Goal: Task Accomplishment & Management: Manage account settings

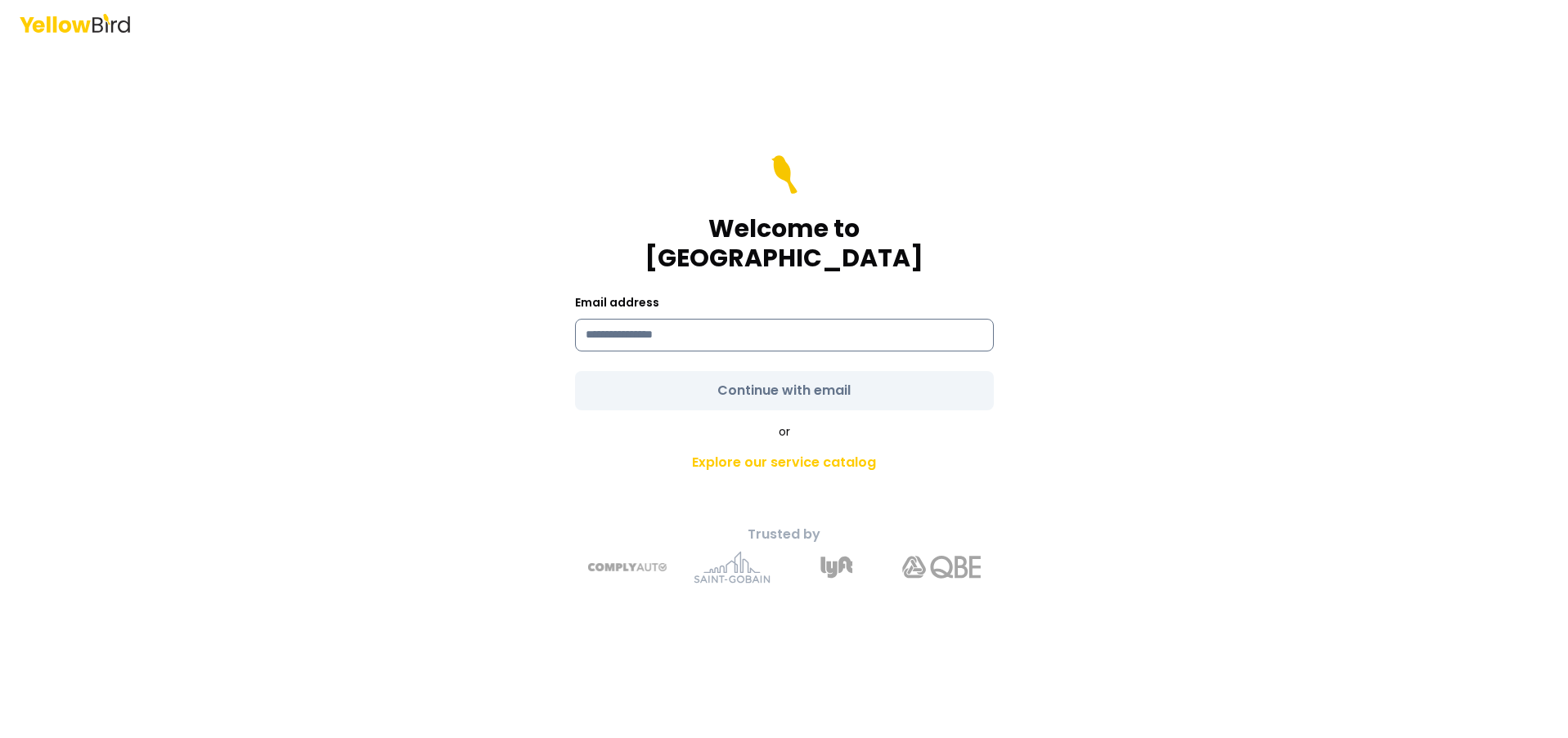
click at [609, 325] on input at bounding box center [784, 335] width 418 height 33
type input "**********"
click at [784, 376] on form "**********" at bounding box center [784, 282] width 418 height 255
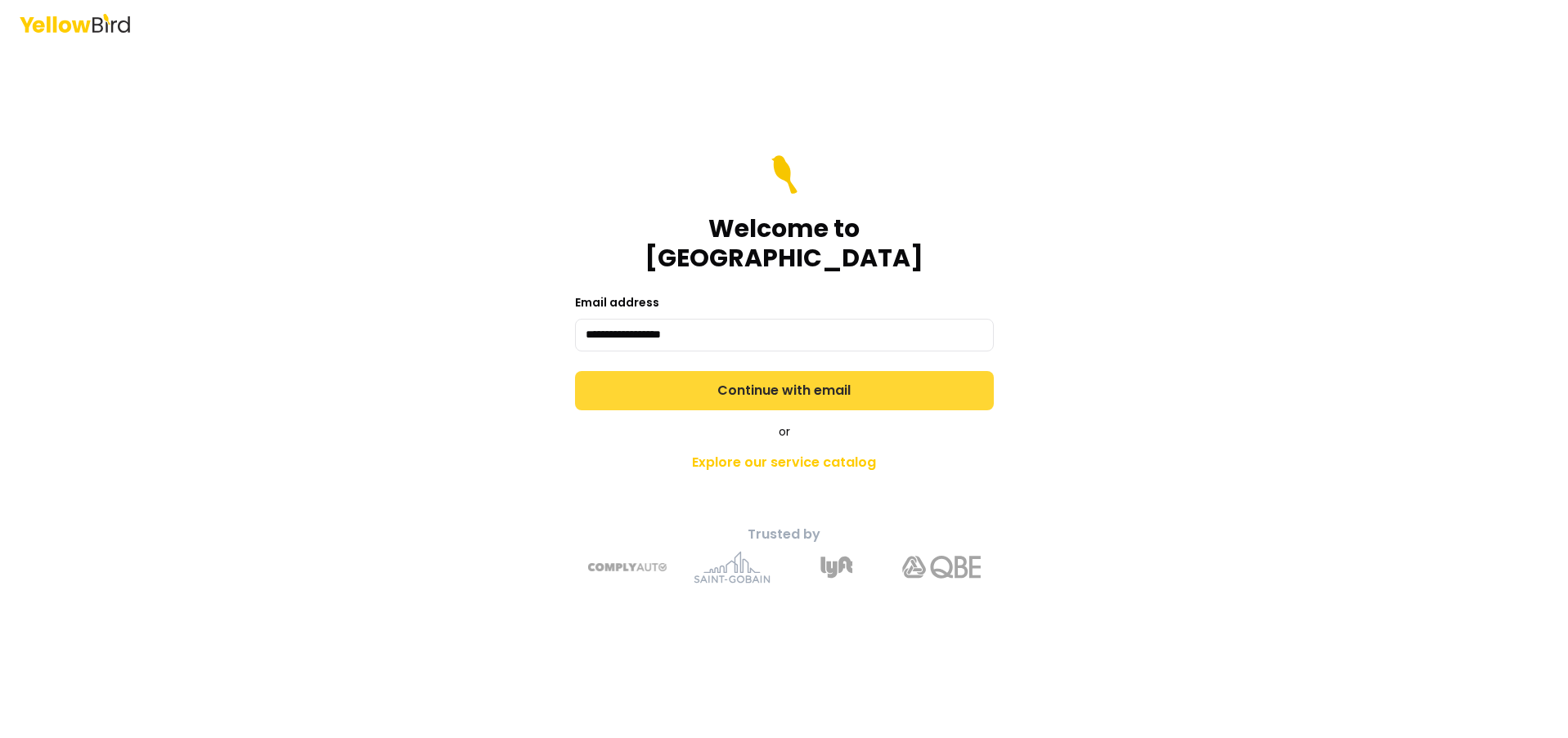
click at [634, 371] on button "Continue with email" at bounding box center [784, 390] width 418 height 39
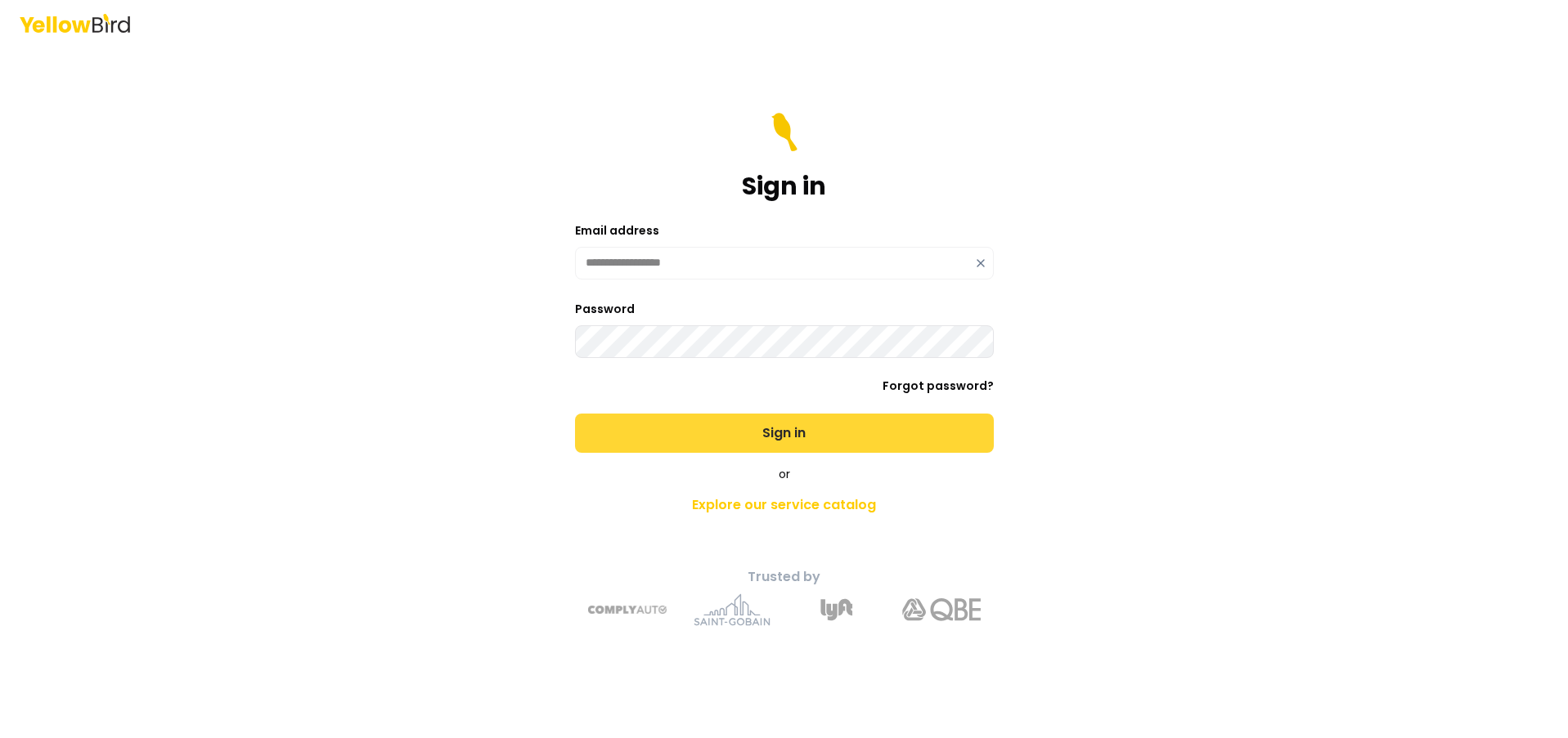
click at [767, 433] on button "Sign in" at bounding box center [784, 433] width 418 height 39
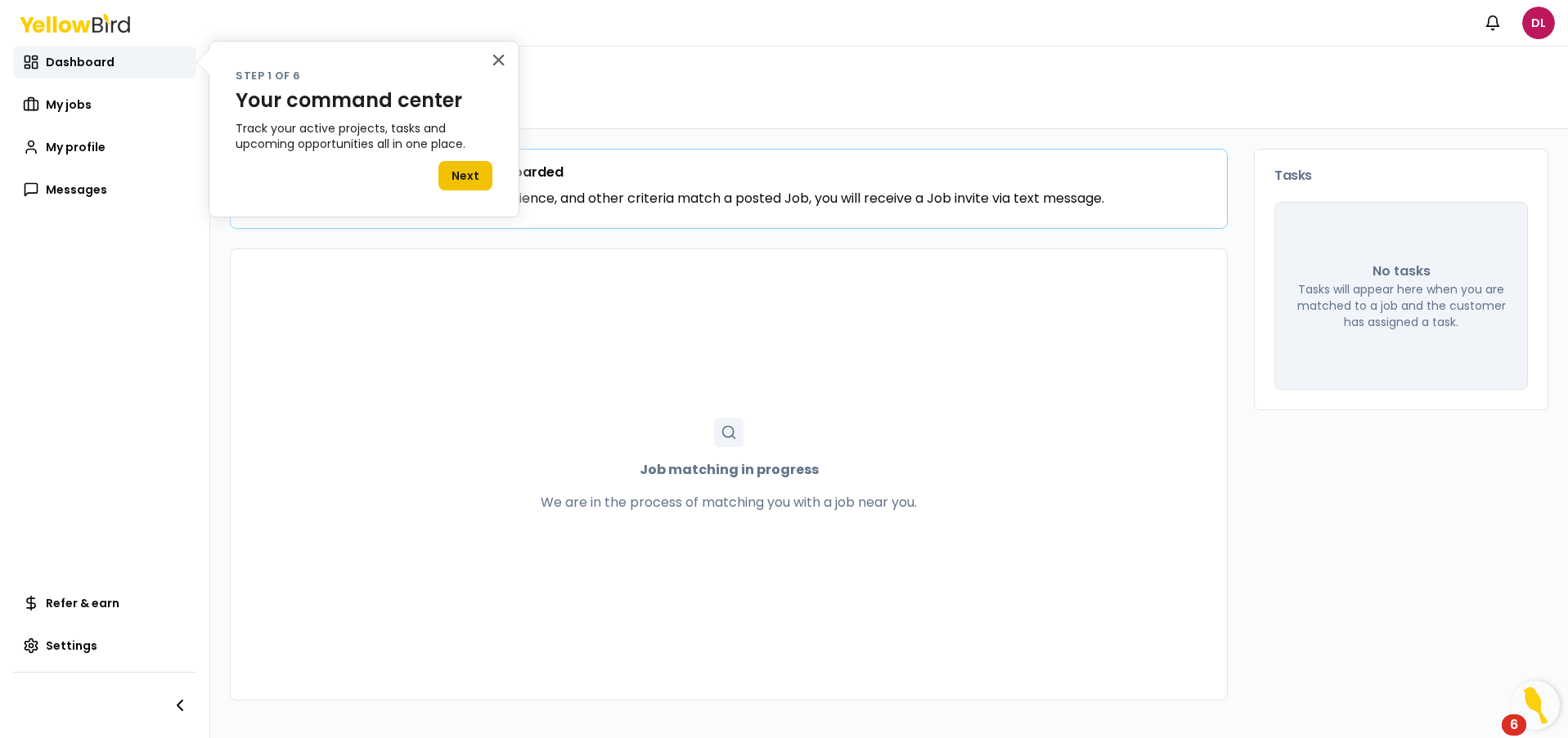
click at [444, 175] on button "Next" at bounding box center [465, 175] width 54 height 29
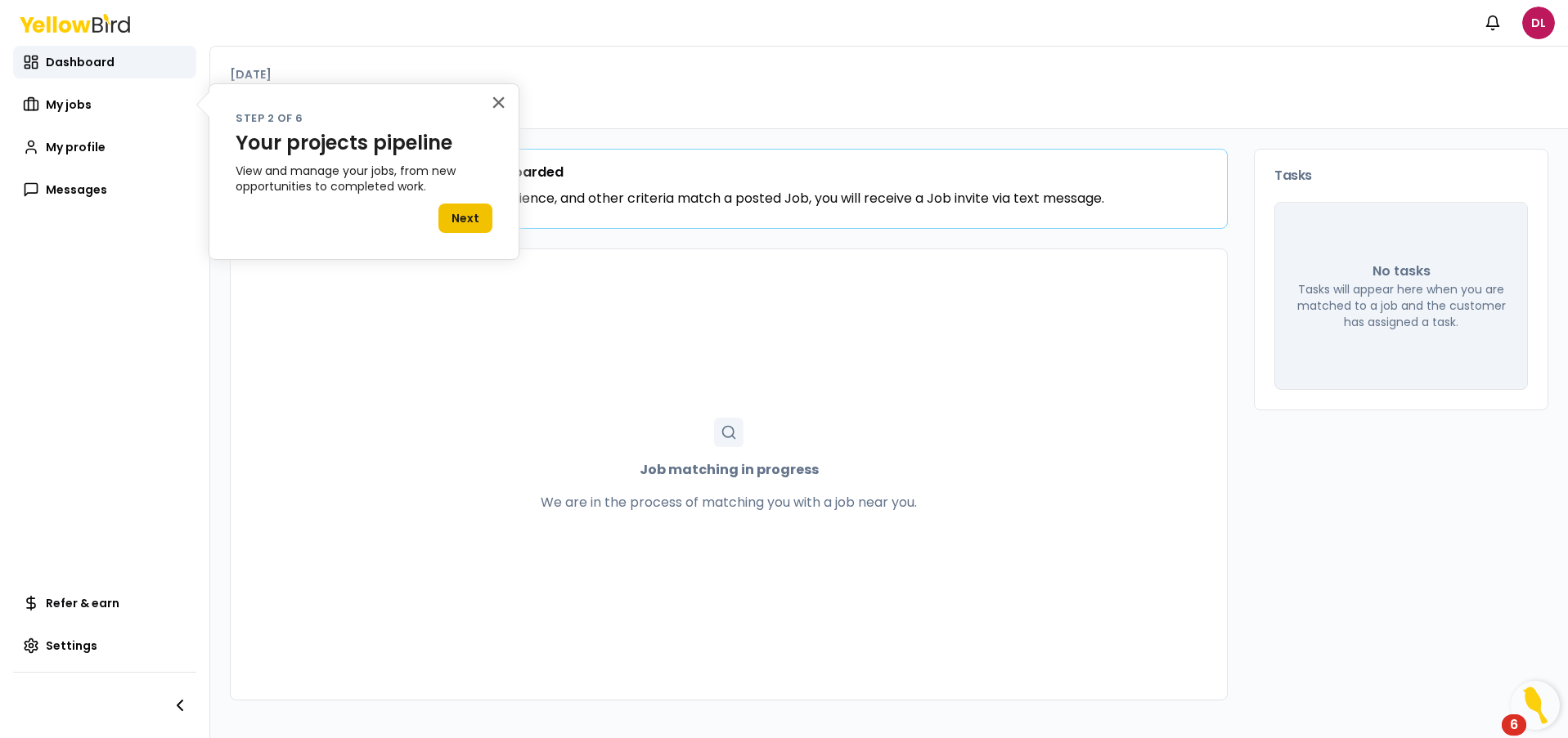
click at [468, 214] on button "Next" at bounding box center [465, 218] width 54 height 29
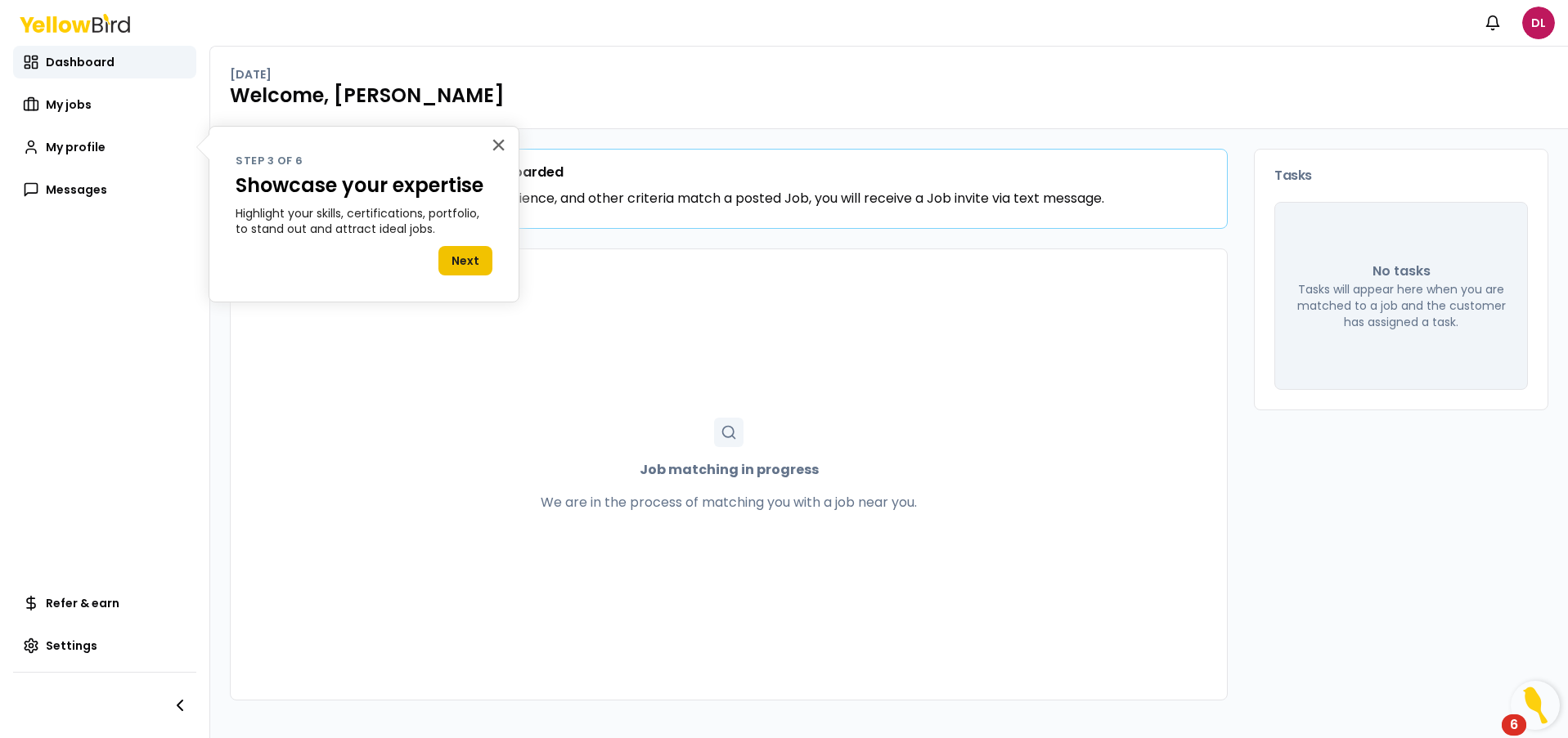
click at [471, 263] on button "Next" at bounding box center [465, 260] width 54 height 29
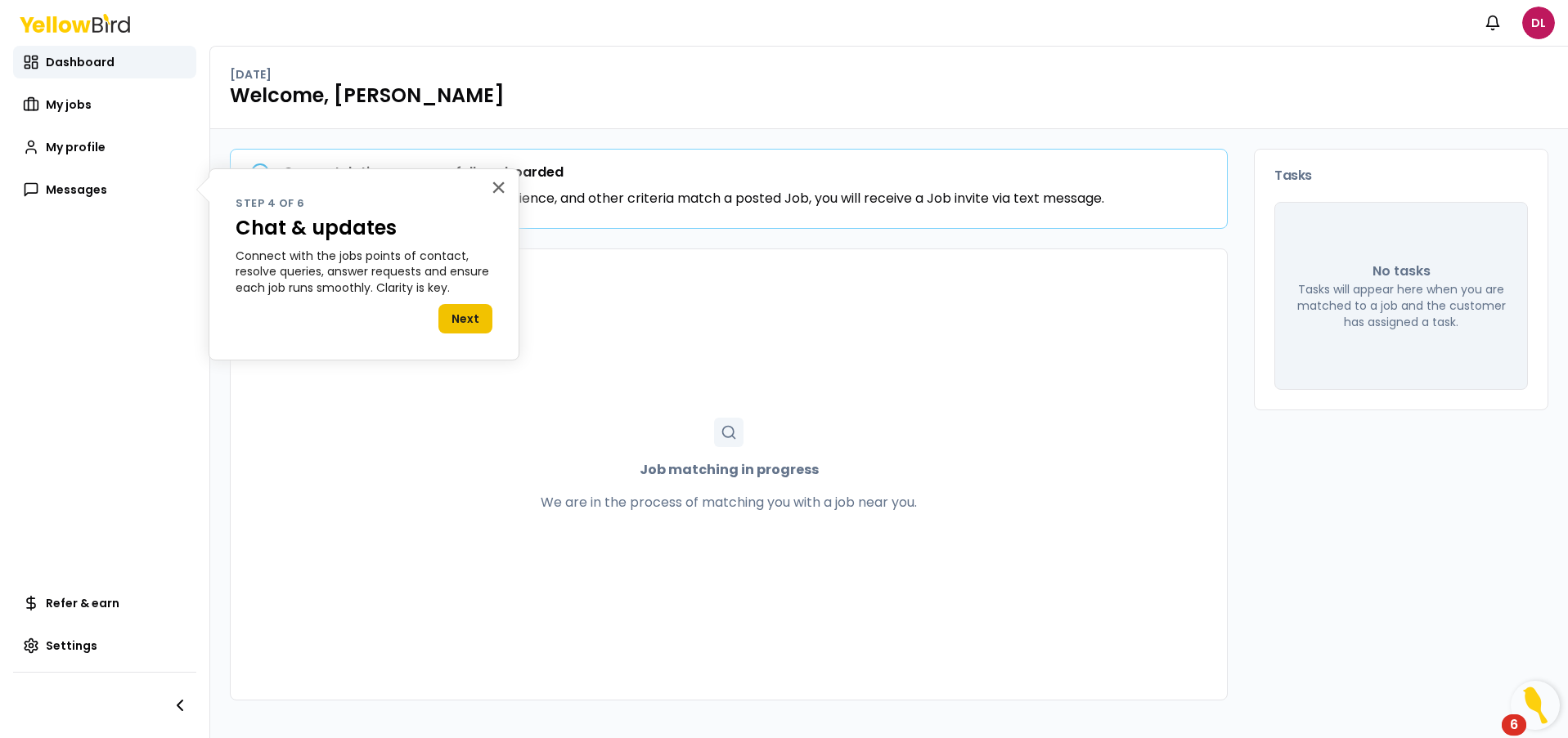
click at [470, 318] on button "Next" at bounding box center [465, 319] width 54 height 29
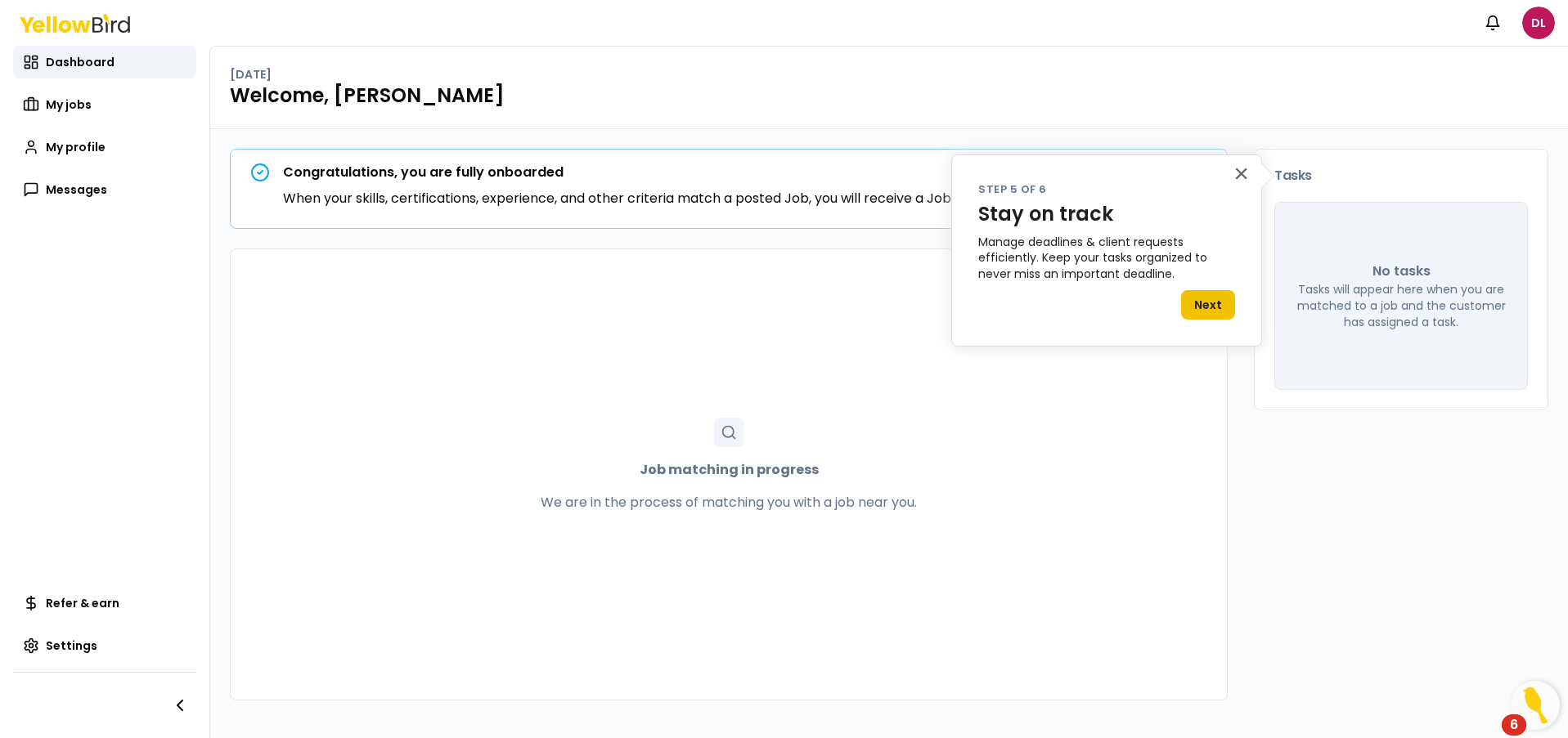
click at [1210, 306] on button "Next" at bounding box center [1207, 305] width 54 height 29
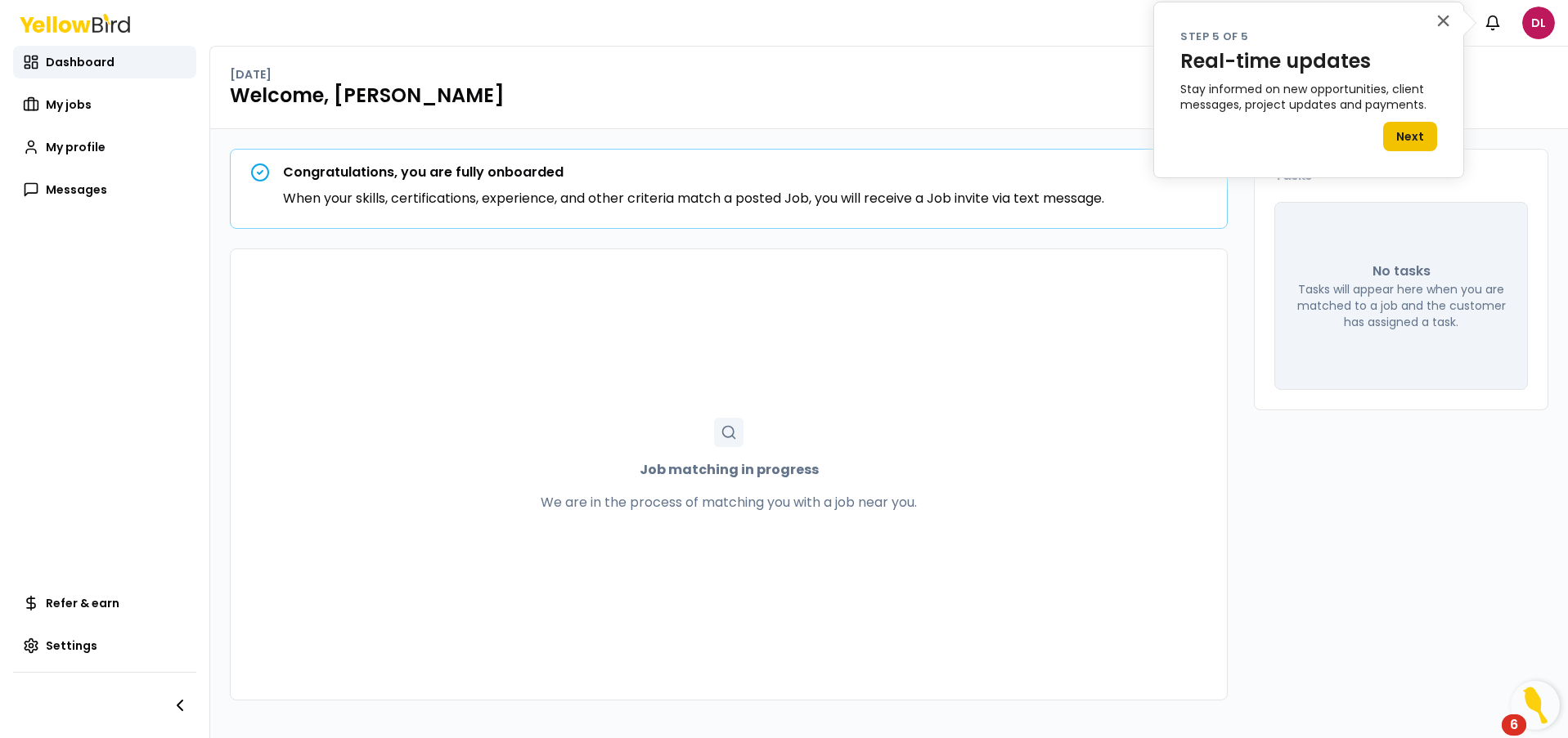
click at [1404, 133] on button "Next" at bounding box center [1409, 136] width 54 height 29
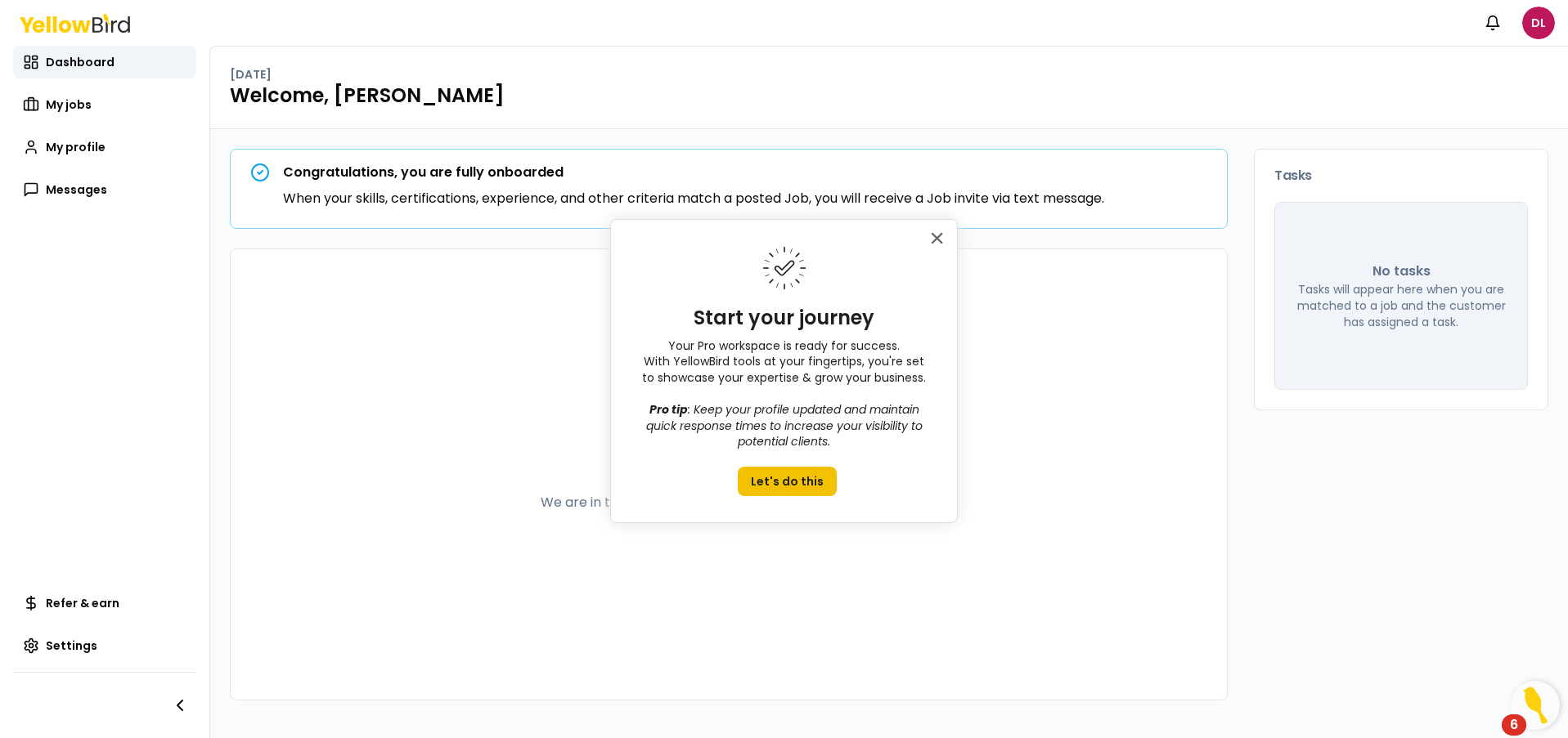
click at [801, 478] on button "Let's do this" at bounding box center [787, 481] width 99 height 29
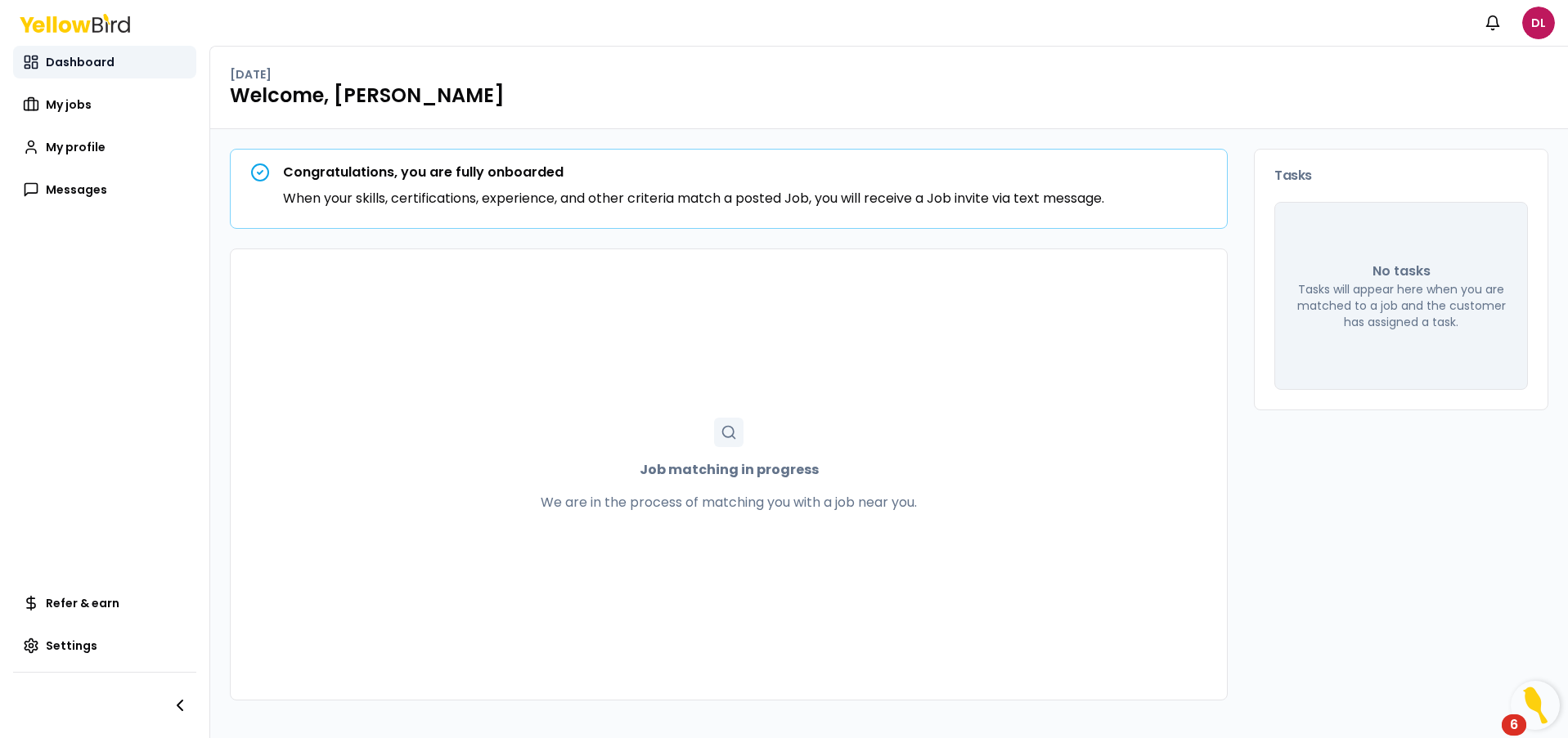
click at [79, 67] on span "Dashboard" at bounding box center [79, 62] width 69 height 16
click at [75, 110] on span "My jobs" at bounding box center [69, 105] width 46 height 16
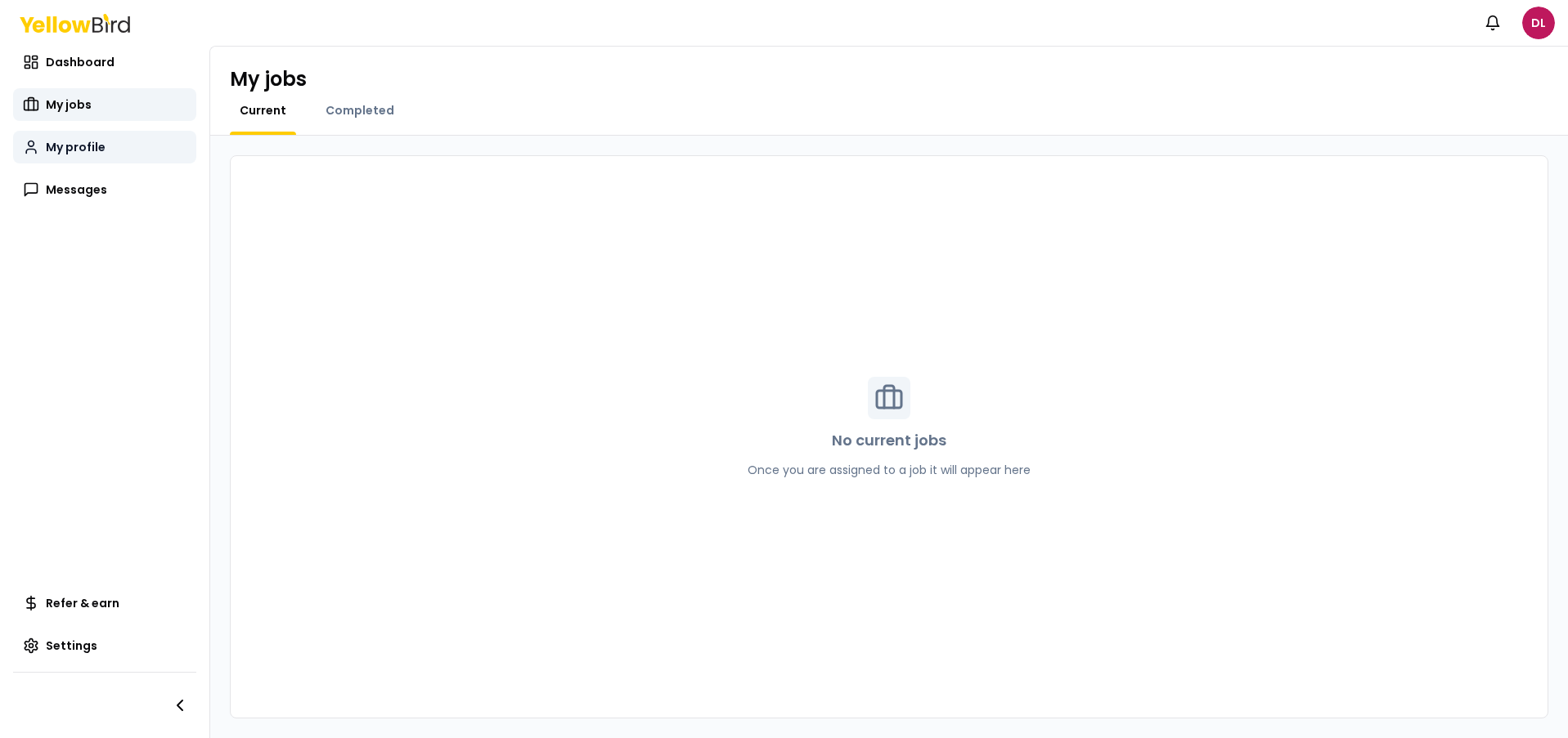
click at [66, 137] on link "My profile" at bounding box center [104, 147] width 183 height 33
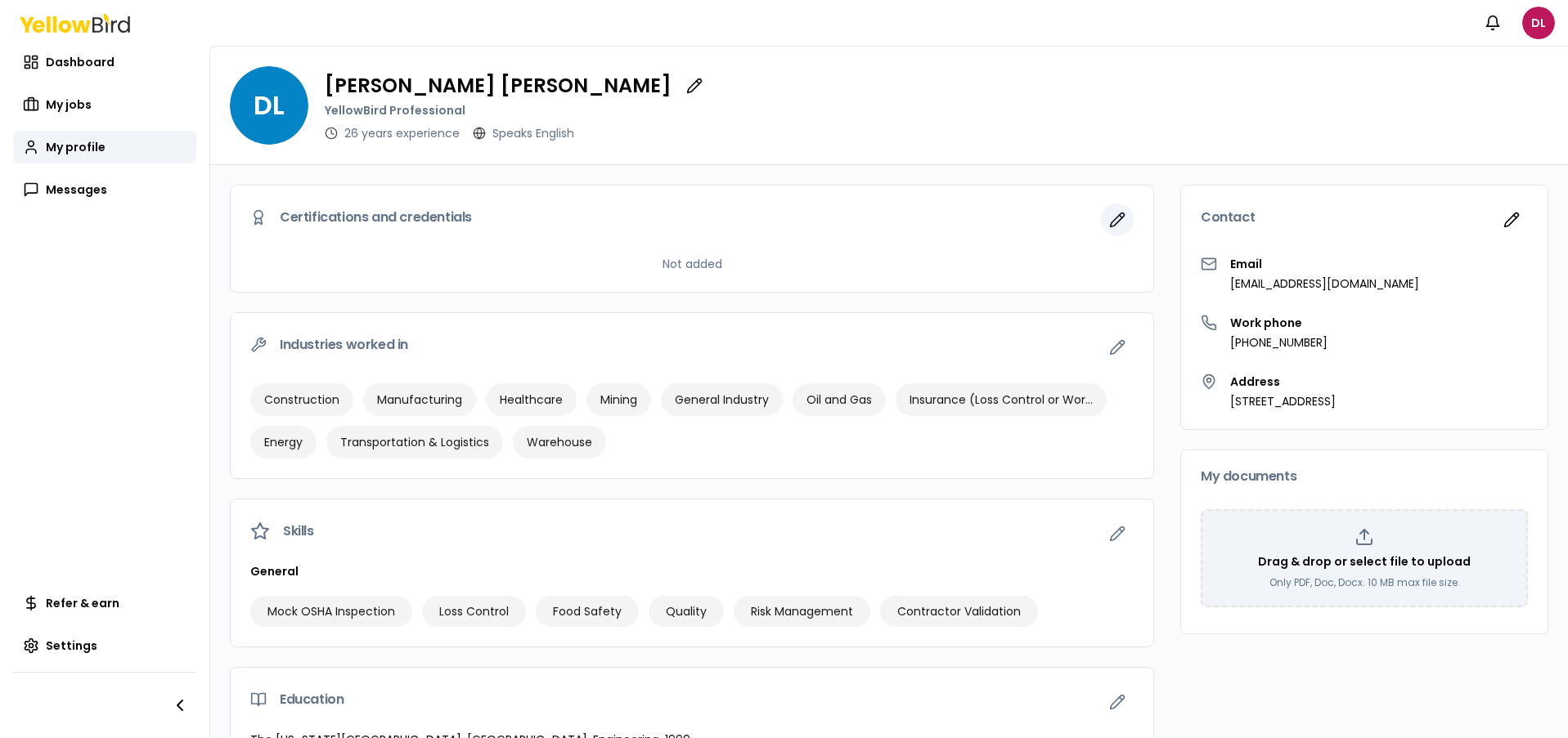
click at [1117, 223] on icon "button" at bounding box center [1117, 220] width 14 height 14
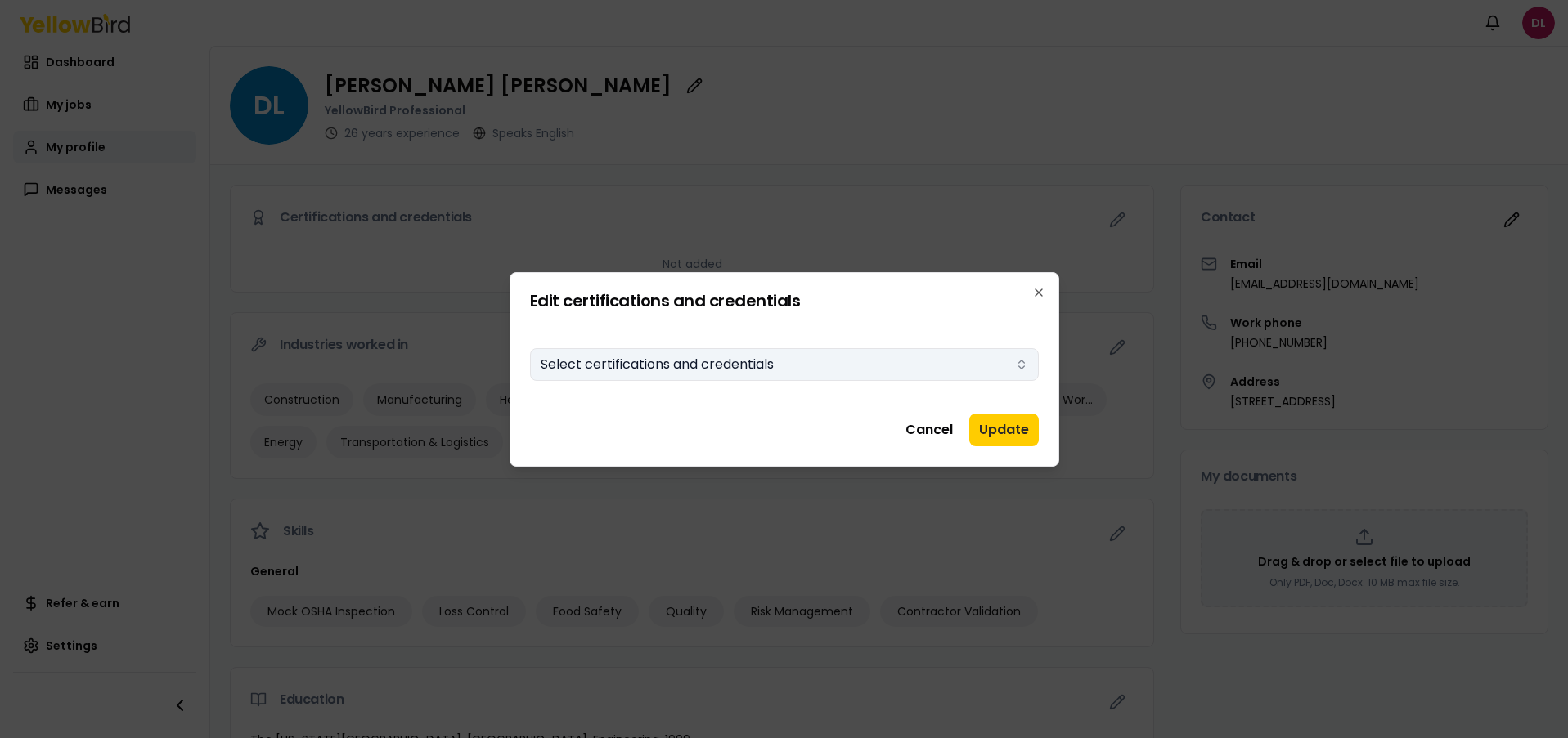
click at [937, 374] on button "Select certifications and credentials" at bounding box center [784, 364] width 509 height 33
click at [658, 242] on div at bounding box center [784, 369] width 1568 height 738
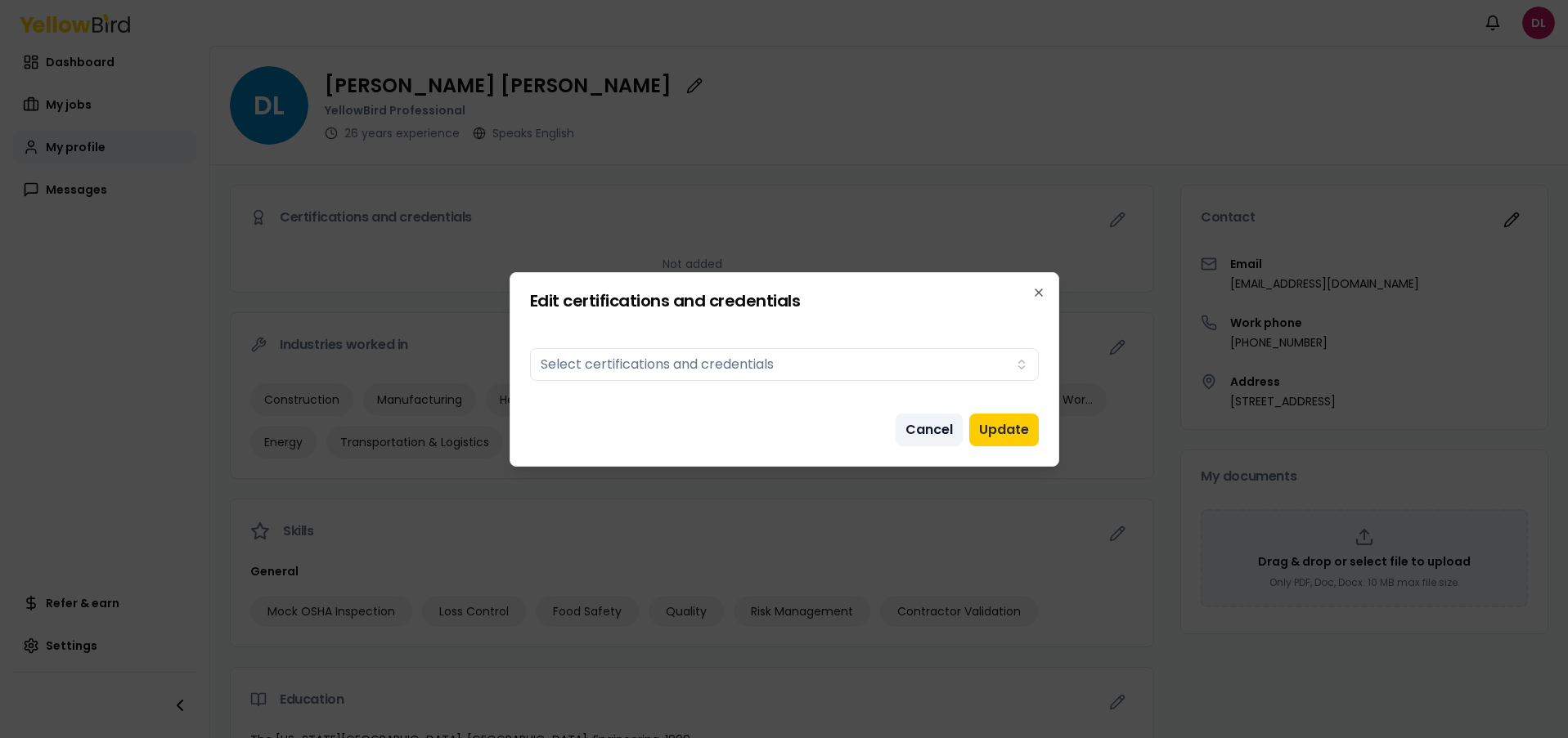
click at [930, 427] on button "Cancel" at bounding box center [928, 430] width 67 height 33
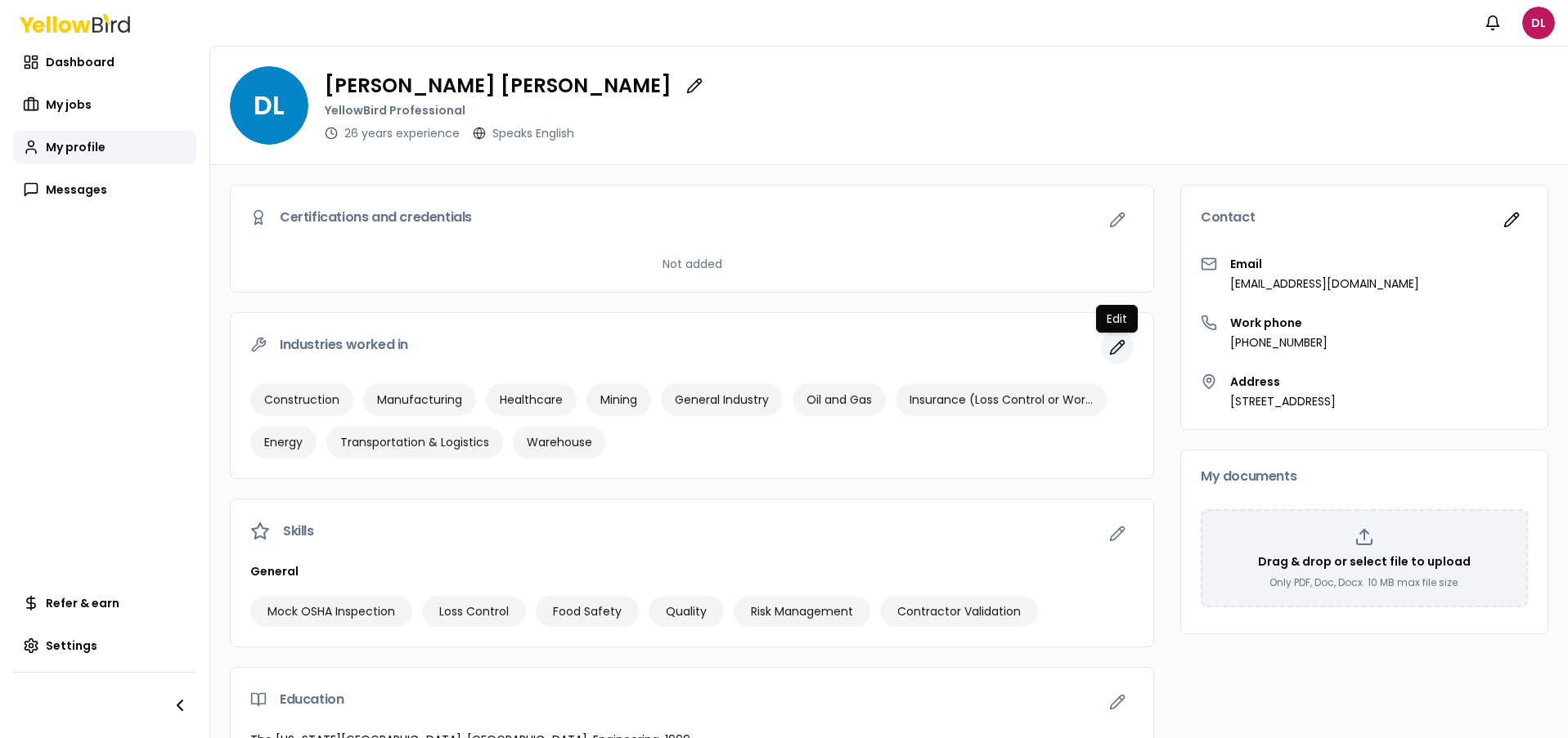
click at [1120, 348] on icon "button" at bounding box center [1118, 347] width 16 height 16
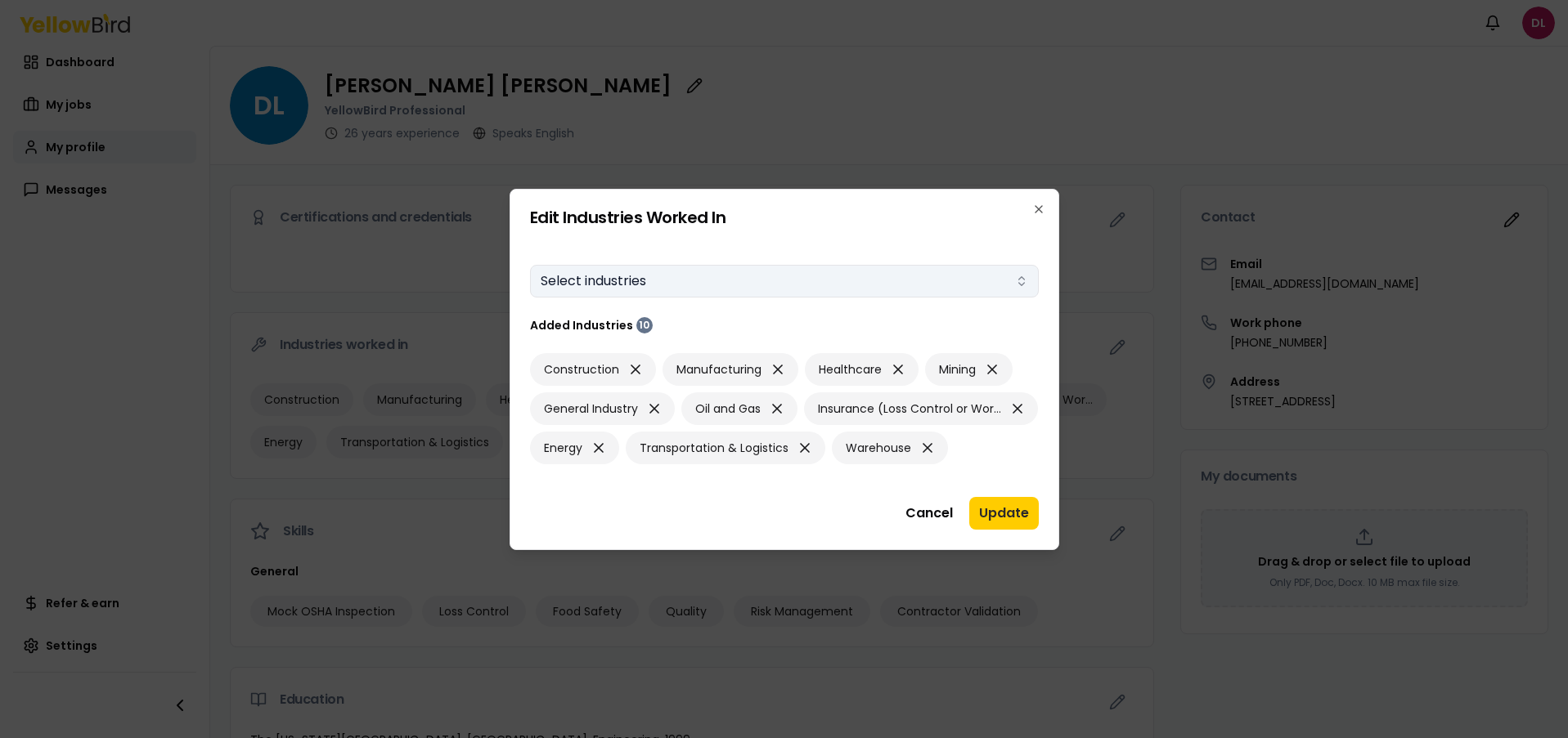
click at [666, 266] on button "Select industries" at bounding box center [784, 281] width 509 height 33
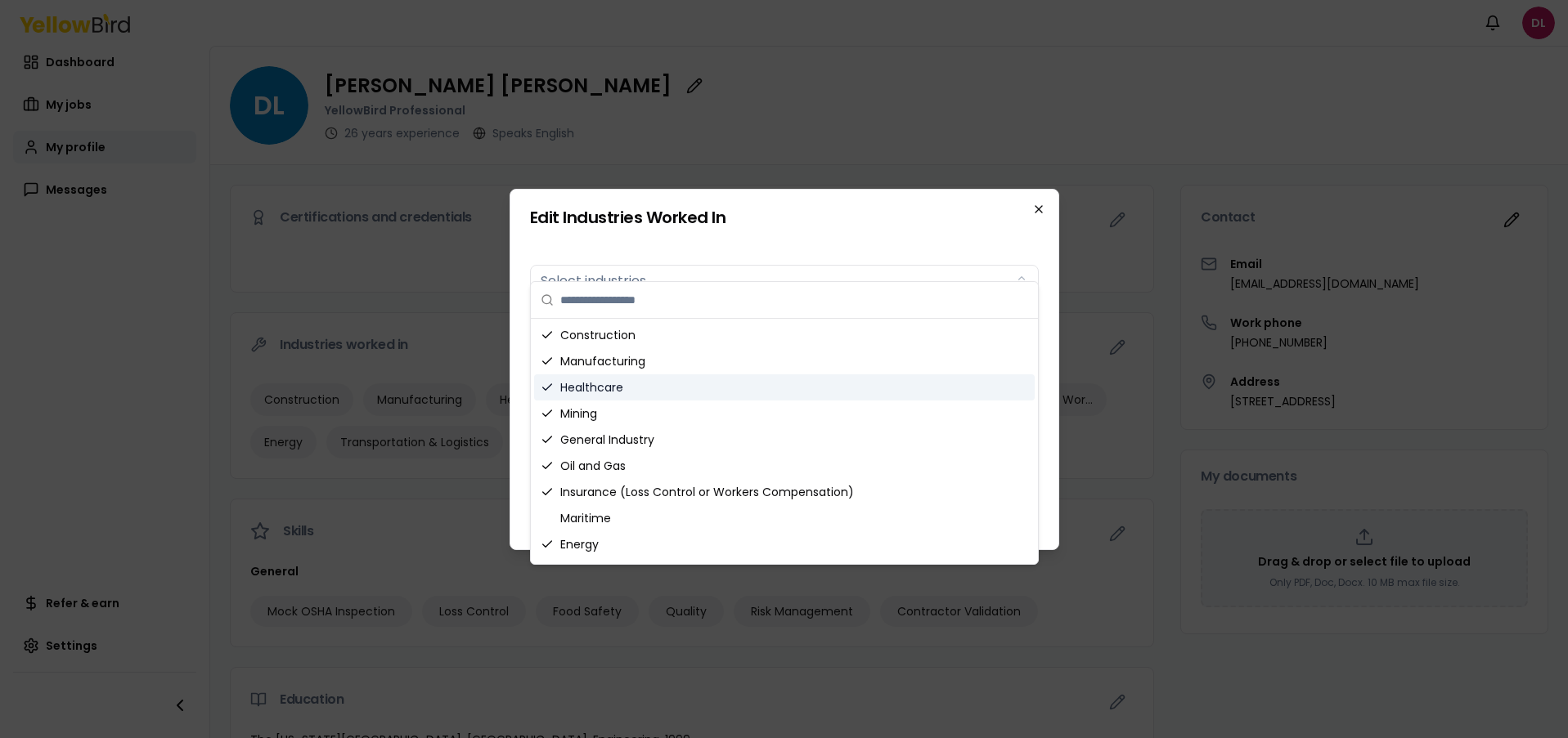
click at [1040, 203] on icon "button" at bounding box center [1038, 209] width 13 height 13
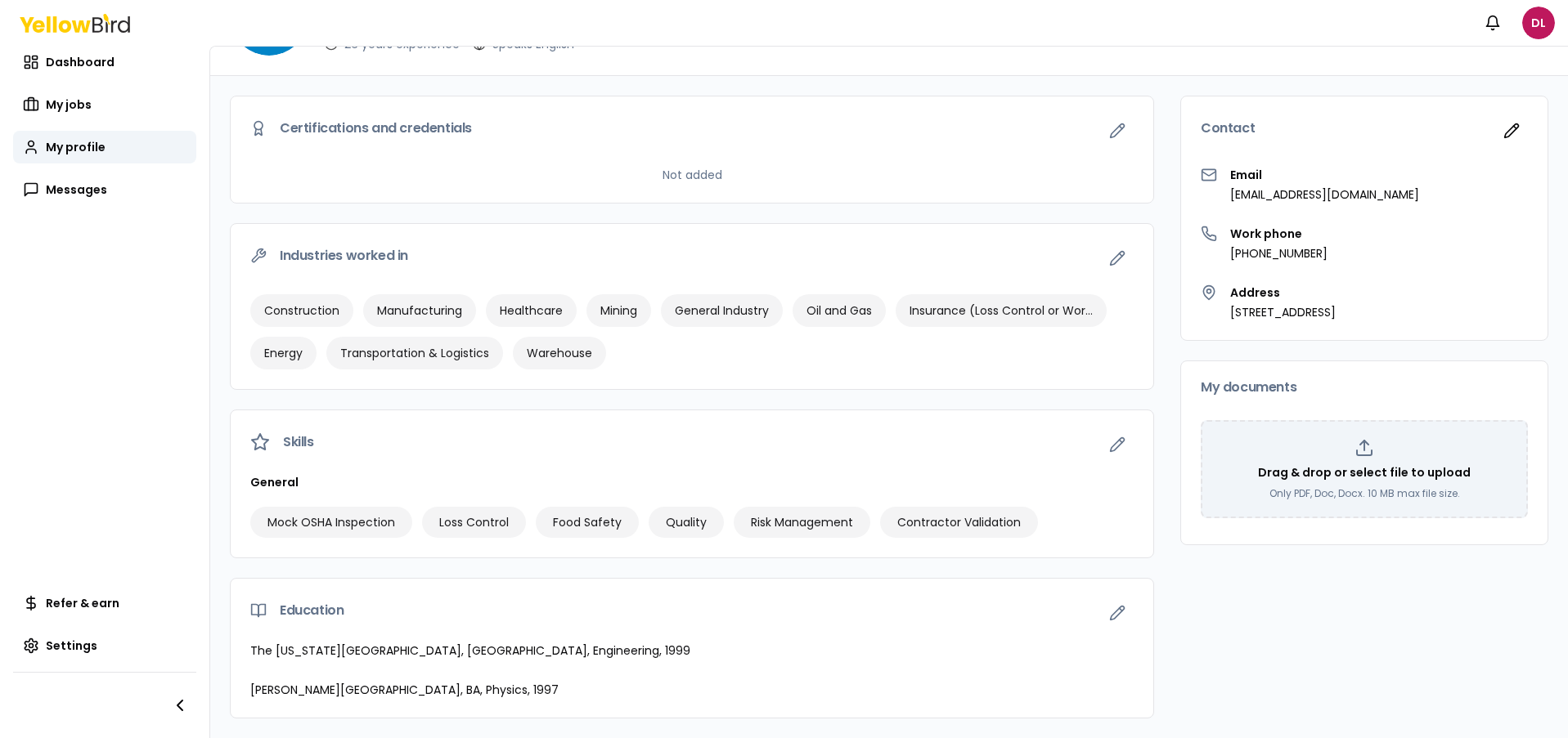
scroll to position [90, 0]
click at [1112, 438] on icon "button" at bounding box center [1118, 445] width 16 height 16
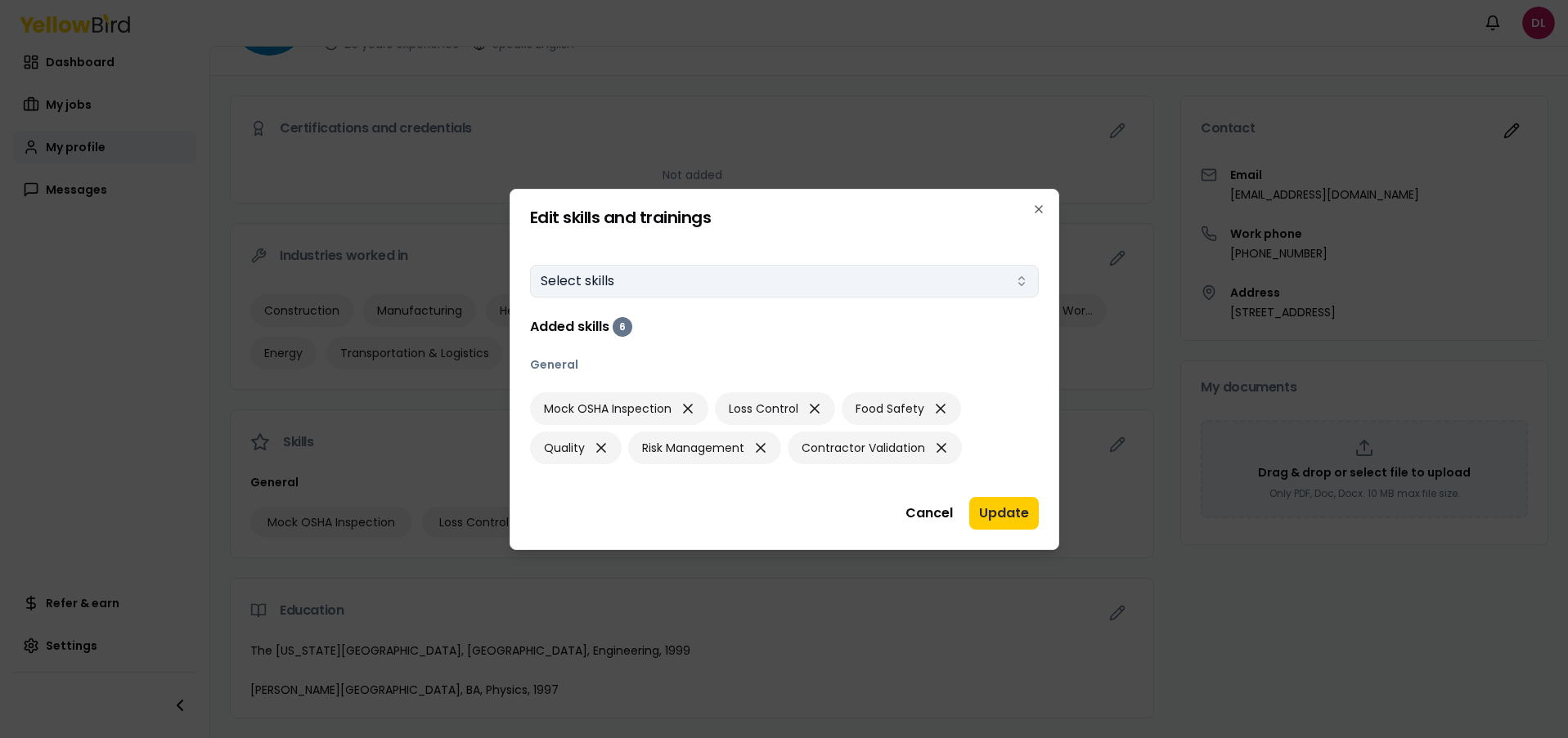
click at [609, 284] on button "Select skills" at bounding box center [784, 281] width 509 height 33
click at [1176, 407] on div at bounding box center [784, 369] width 1568 height 738
click at [1041, 210] on icon "button" at bounding box center [1038, 209] width 13 height 13
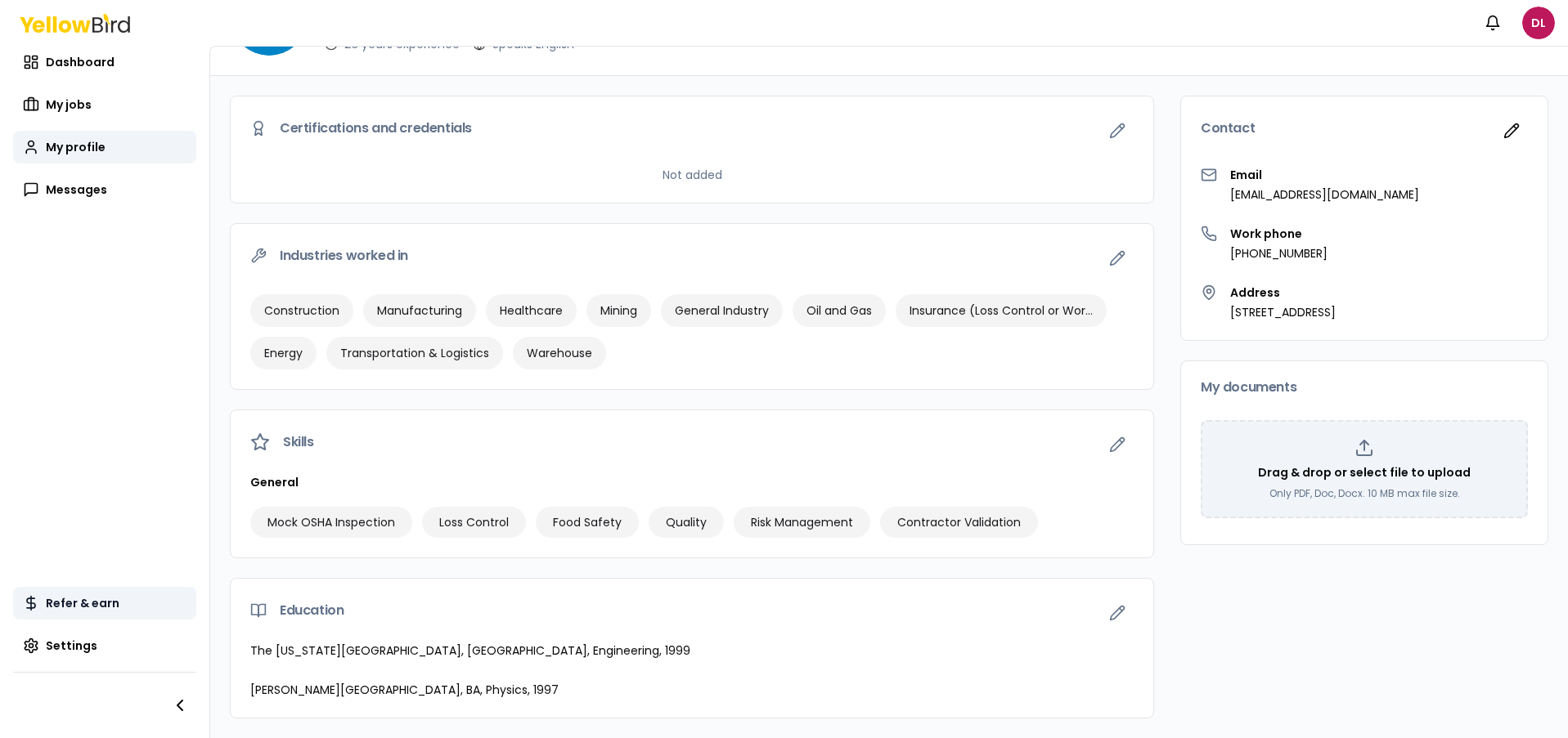
click at [77, 605] on span "Refer & earn" at bounding box center [82, 604] width 74 height 16
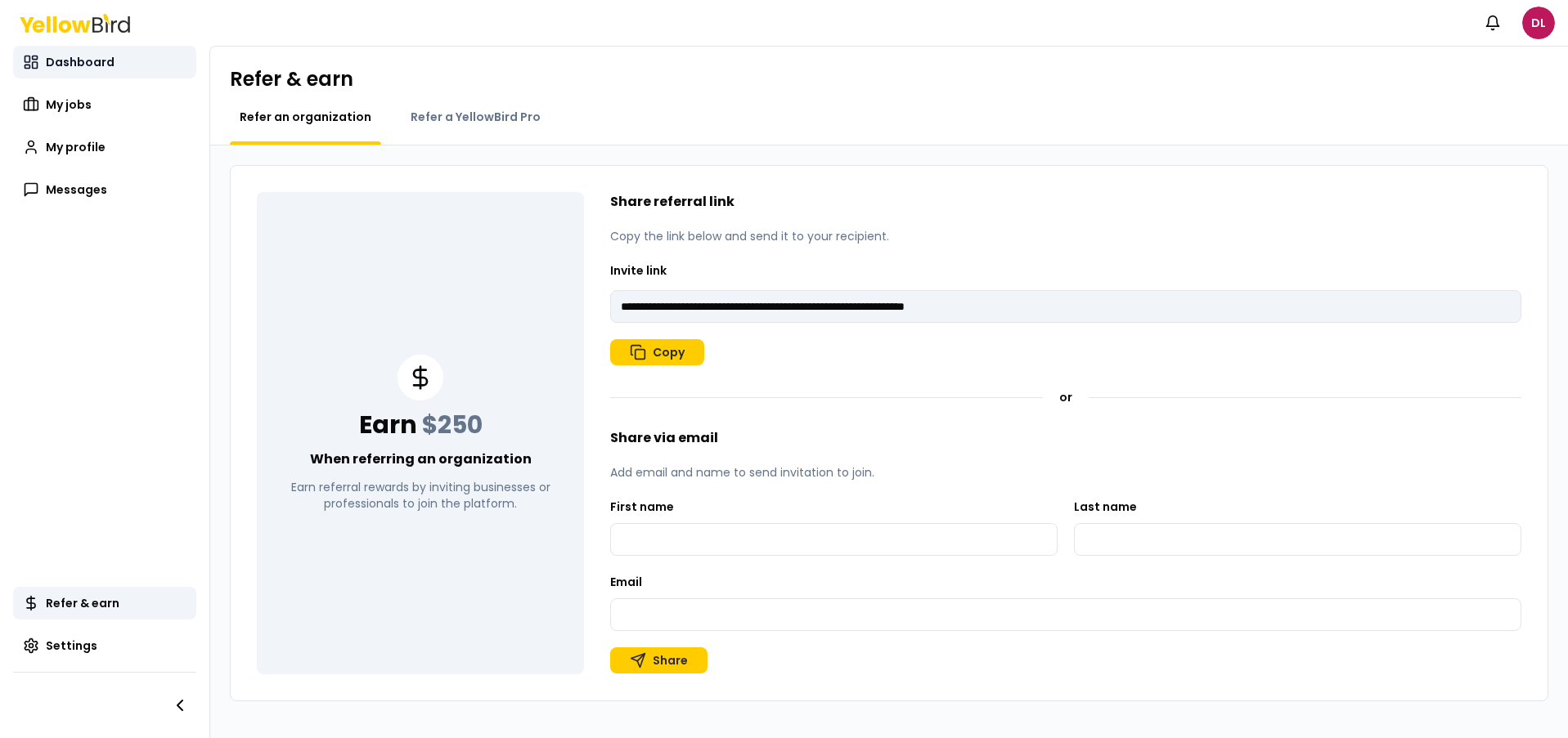
click at [75, 64] on span "Dashboard" at bounding box center [79, 62] width 69 height 16
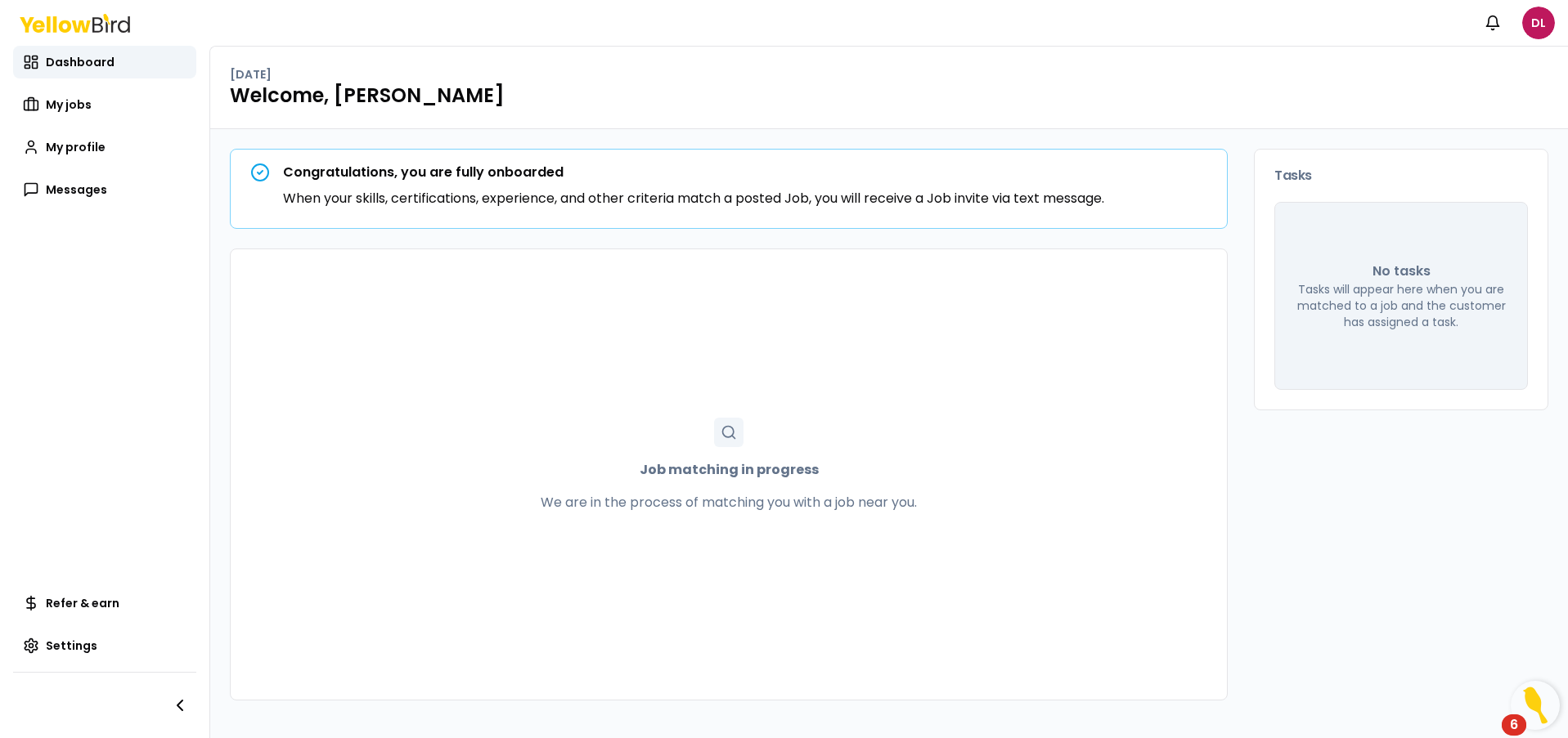
click at [736, 438] on div at bounding box center [728, 432] width 29 height 29
click at [1514, 725] on div "6" at bounding box center [1513, 735] width 8 height 21
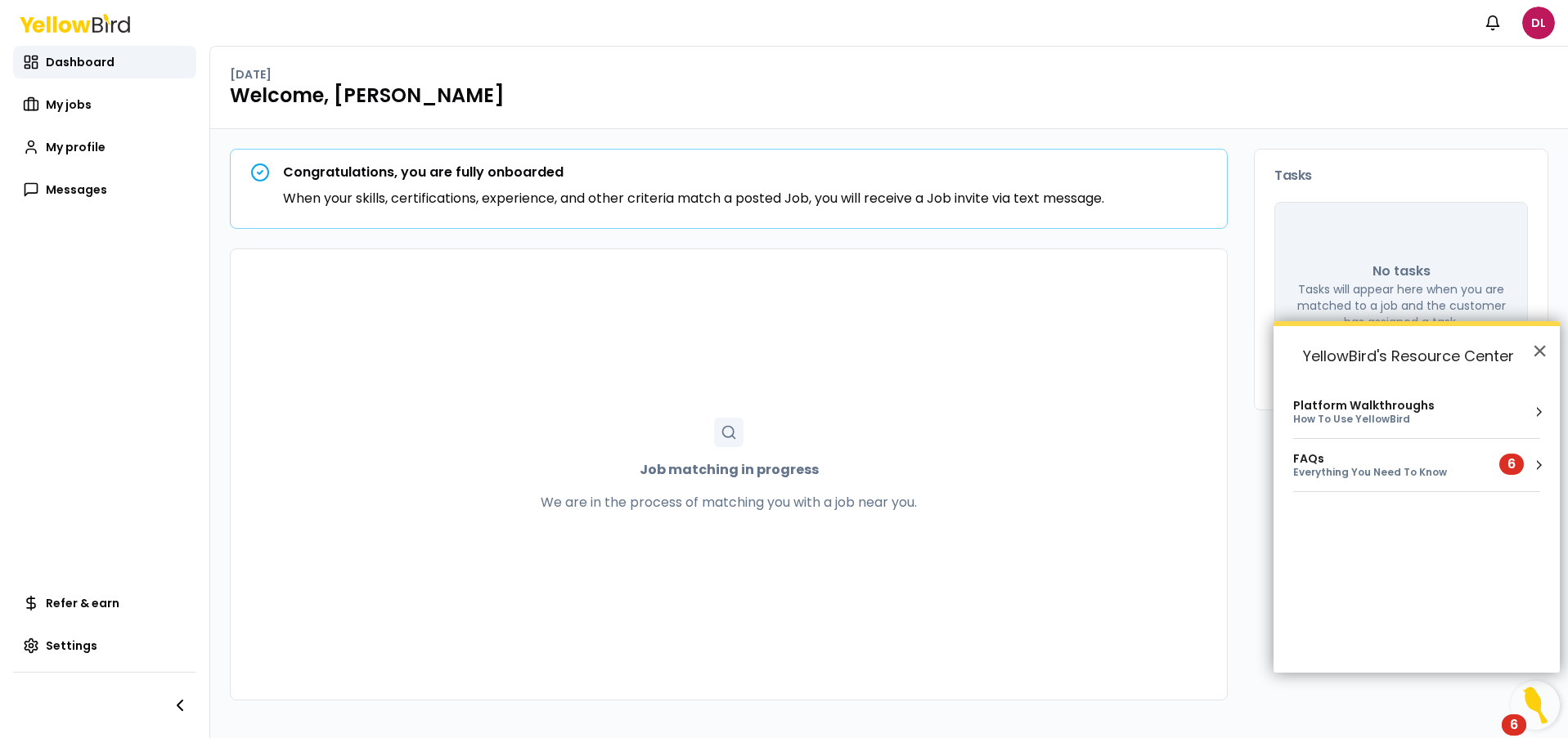
click at [1539, 470] on button "Resource Center" at bounding box center [1539, 465] width 16 height 16
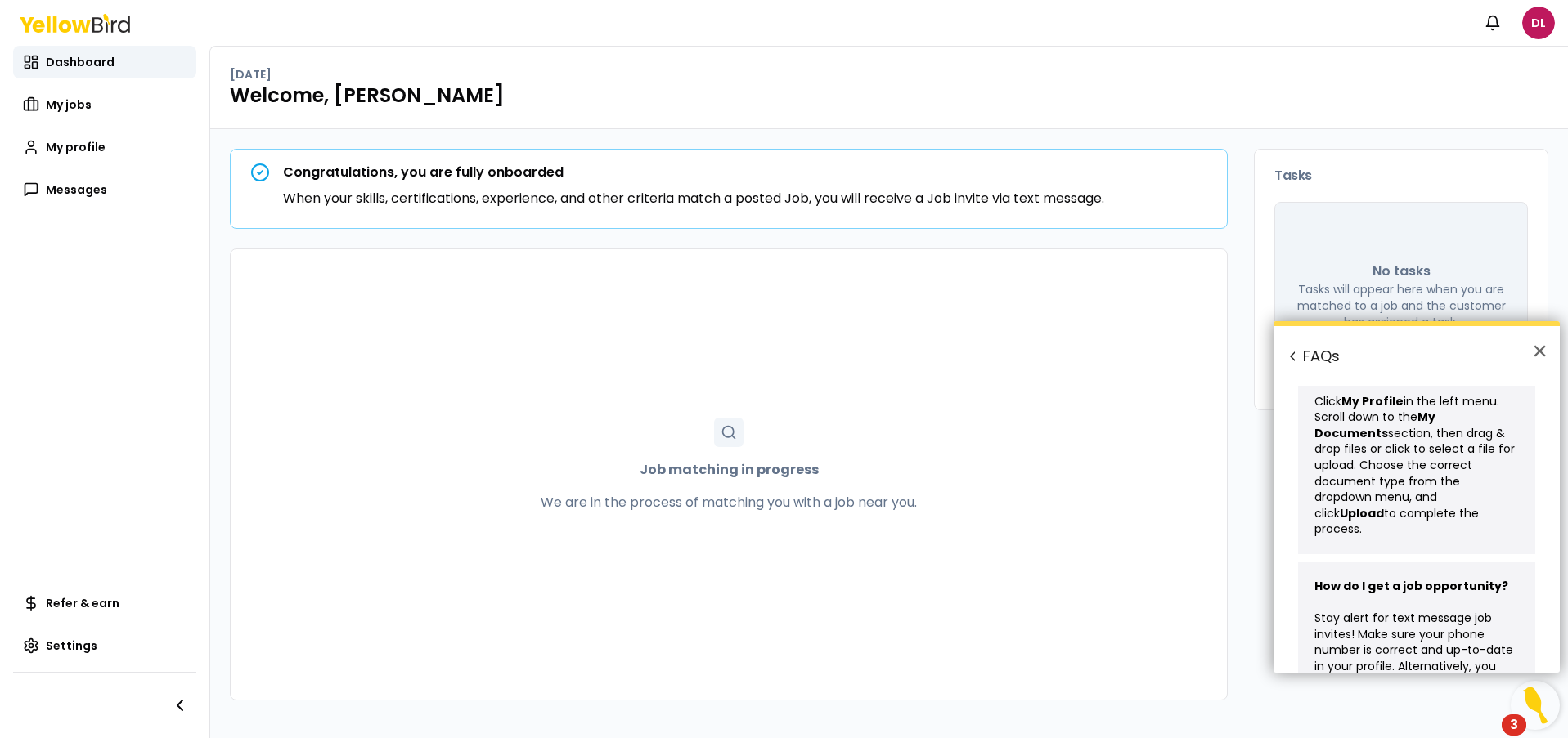
scroll to position [215, 0]
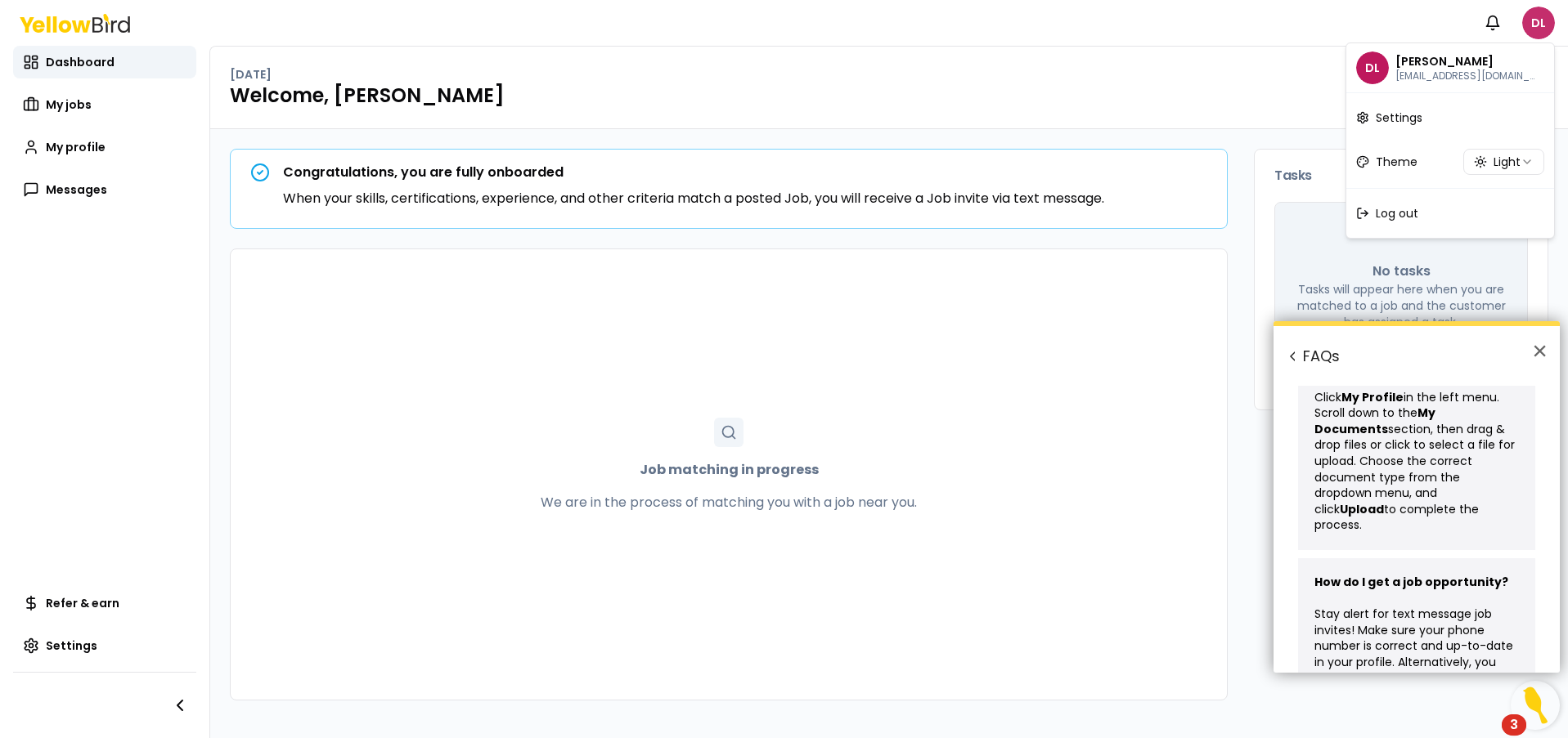
click at [1528, 27] on html "Notifications DL Dashboard My jobs My profile Messages Refer & earn Settings [D…" at bounding box center [784, 369] width 1568 height 738
click at [1507, 160] on html "Notifications DL Dashboard My jobs My profile Messages Refer & earn Settings [D…" at bounding box center [784, 369] width 1568 height 738
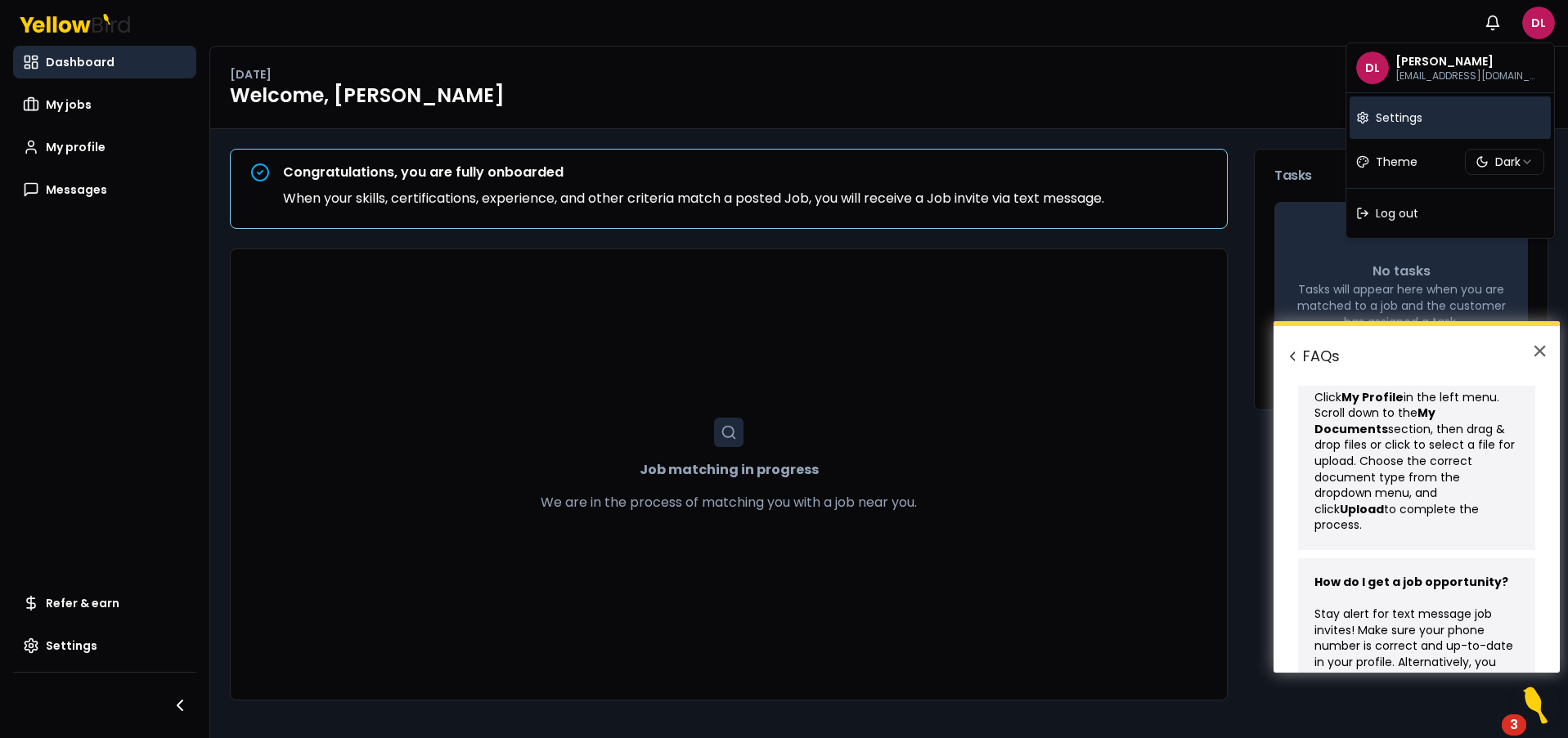
click at [1408, 113] on span "Settings" at bounding box center [1398, 118] width 47 height 16
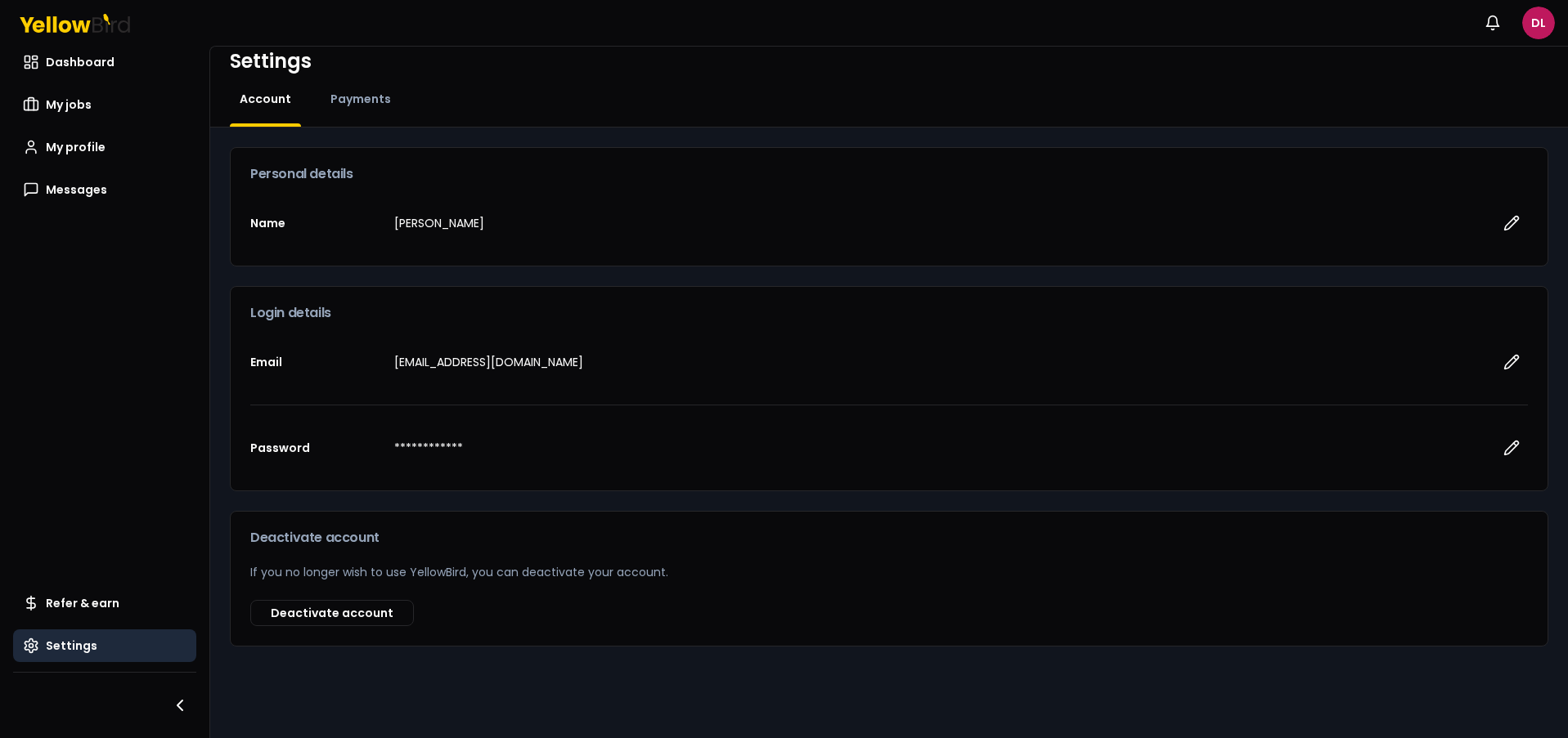
scroll to position [18, 0]
click at [353, 101] on span "Payments" at bounding box center [361, 99] width 60 height 16
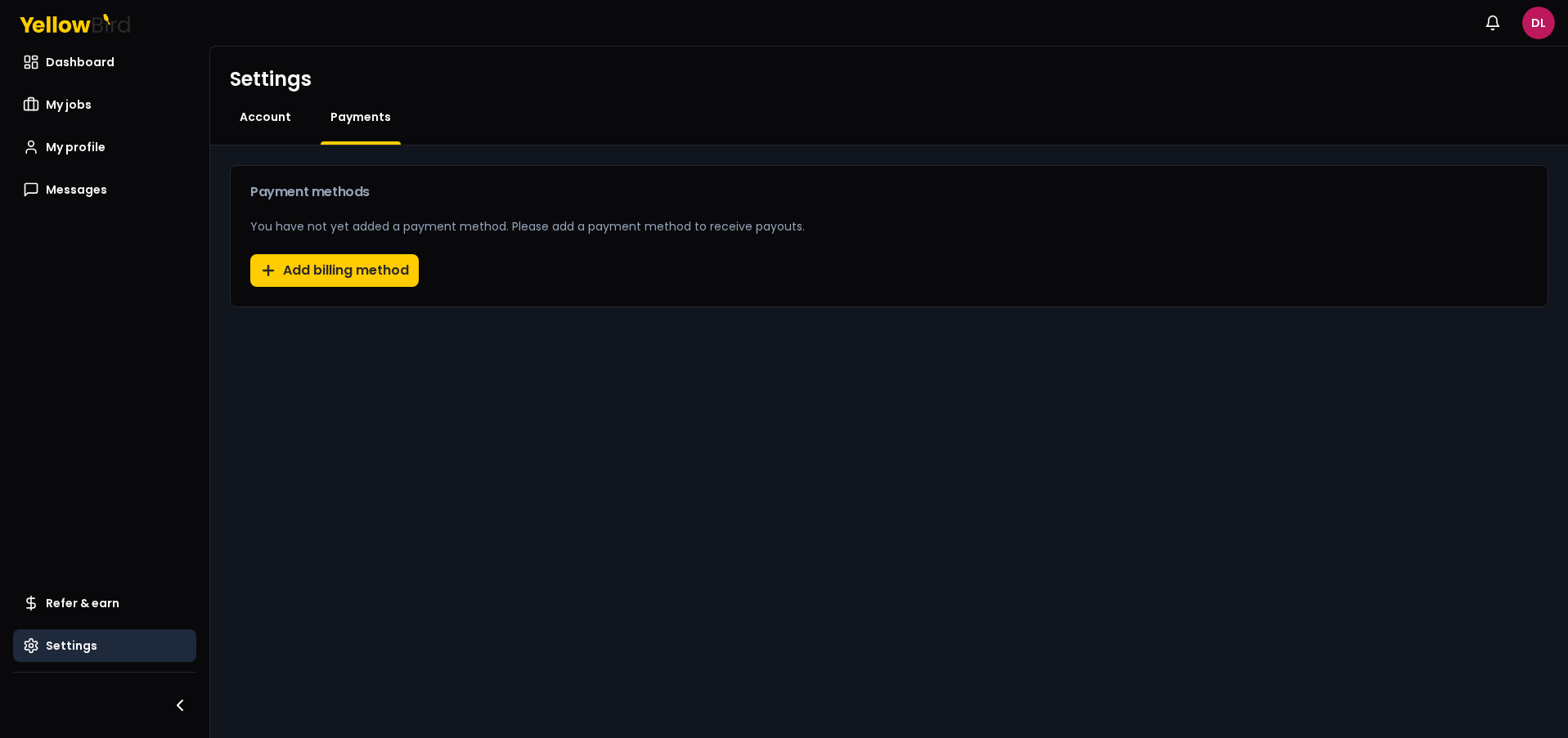
click at [270, 121] on span "Account" at bounding box center [265, 117] width 51 height 16
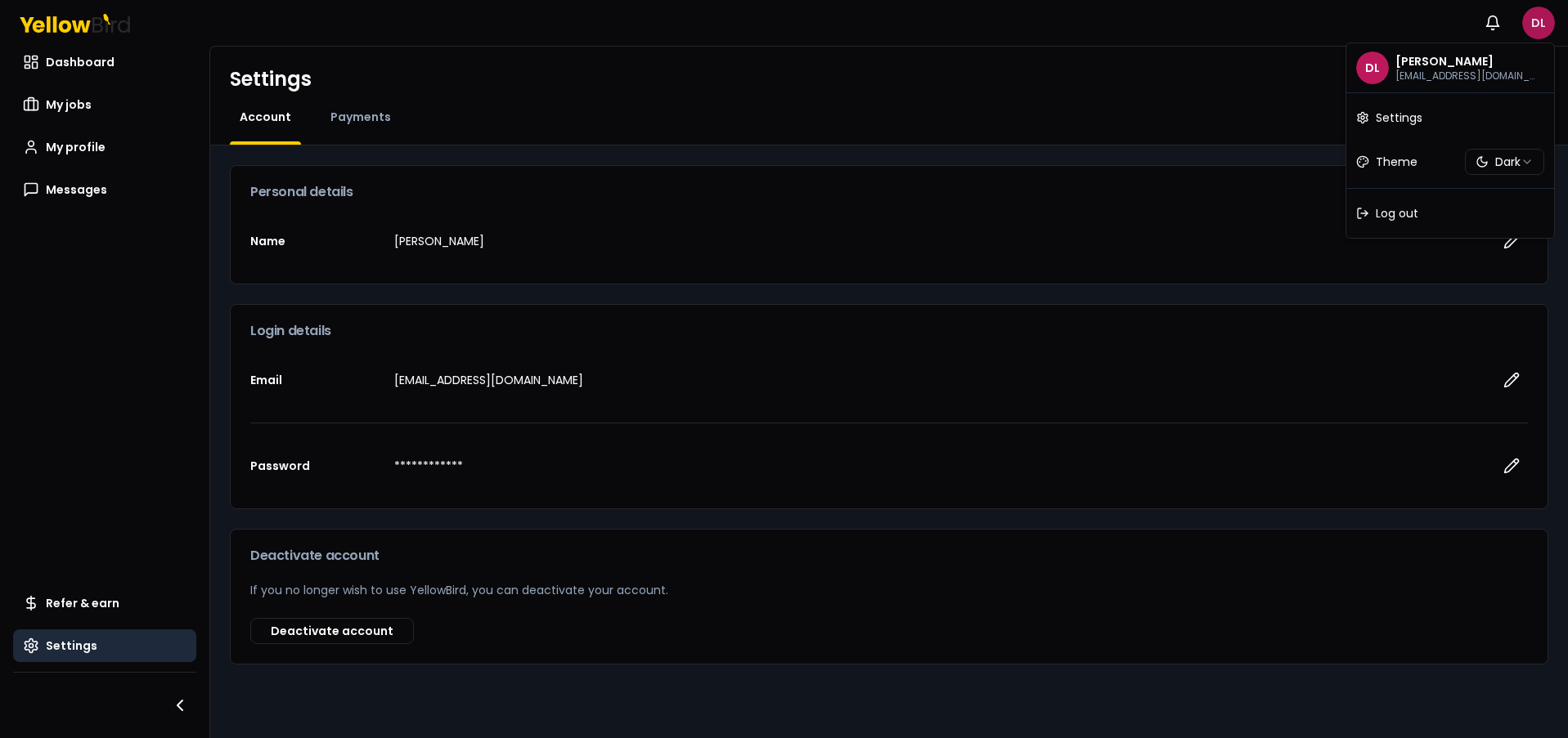
click at [1526, 27] on html "**********" at bounding box center [784, 369] width 1568 height 738
click at [1271, 87] on html "**********" at bounding box center [784, 369] width 1568 height 738
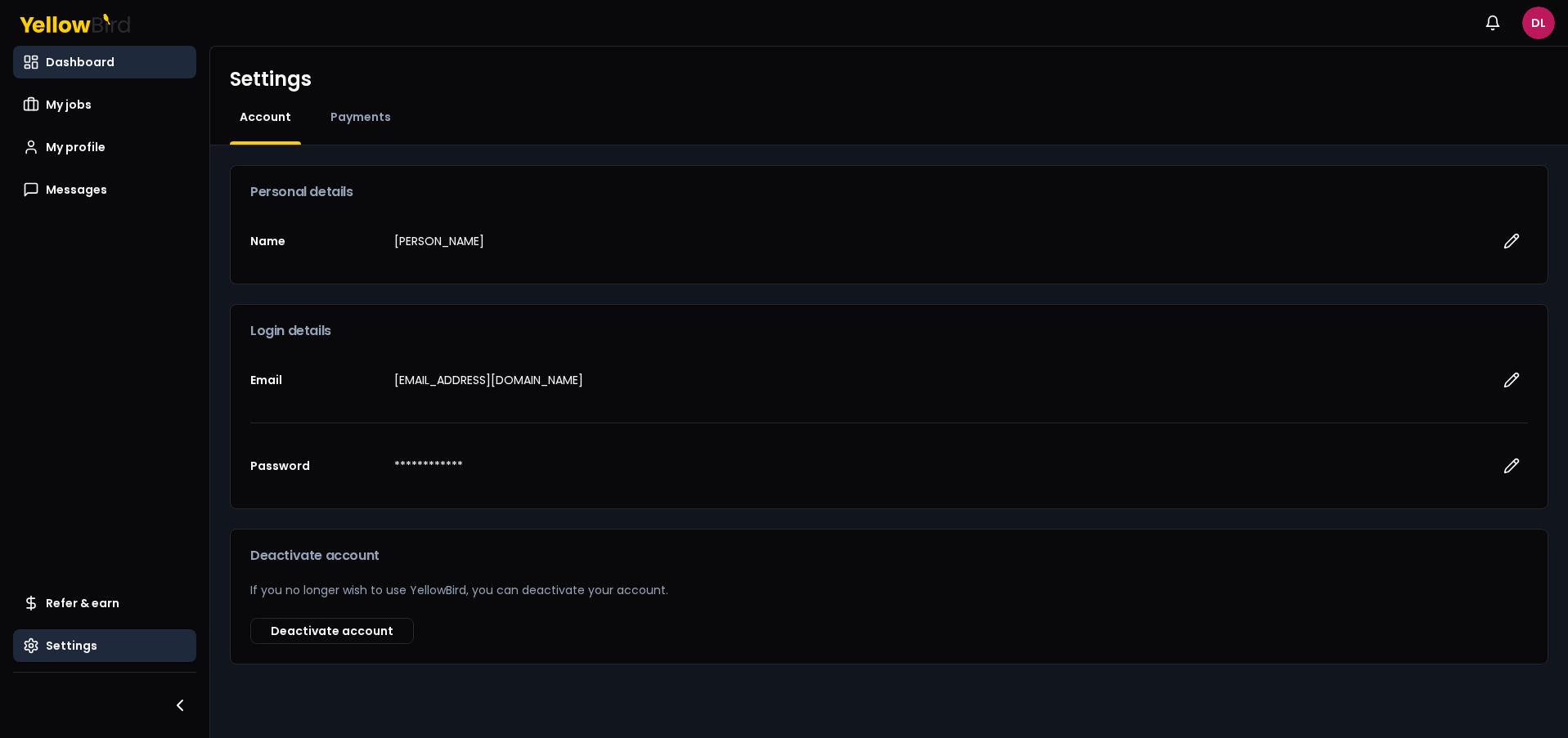
click at [71, 65] on span "Dashboard" at bounding box center [79, 62] width 69 height 16
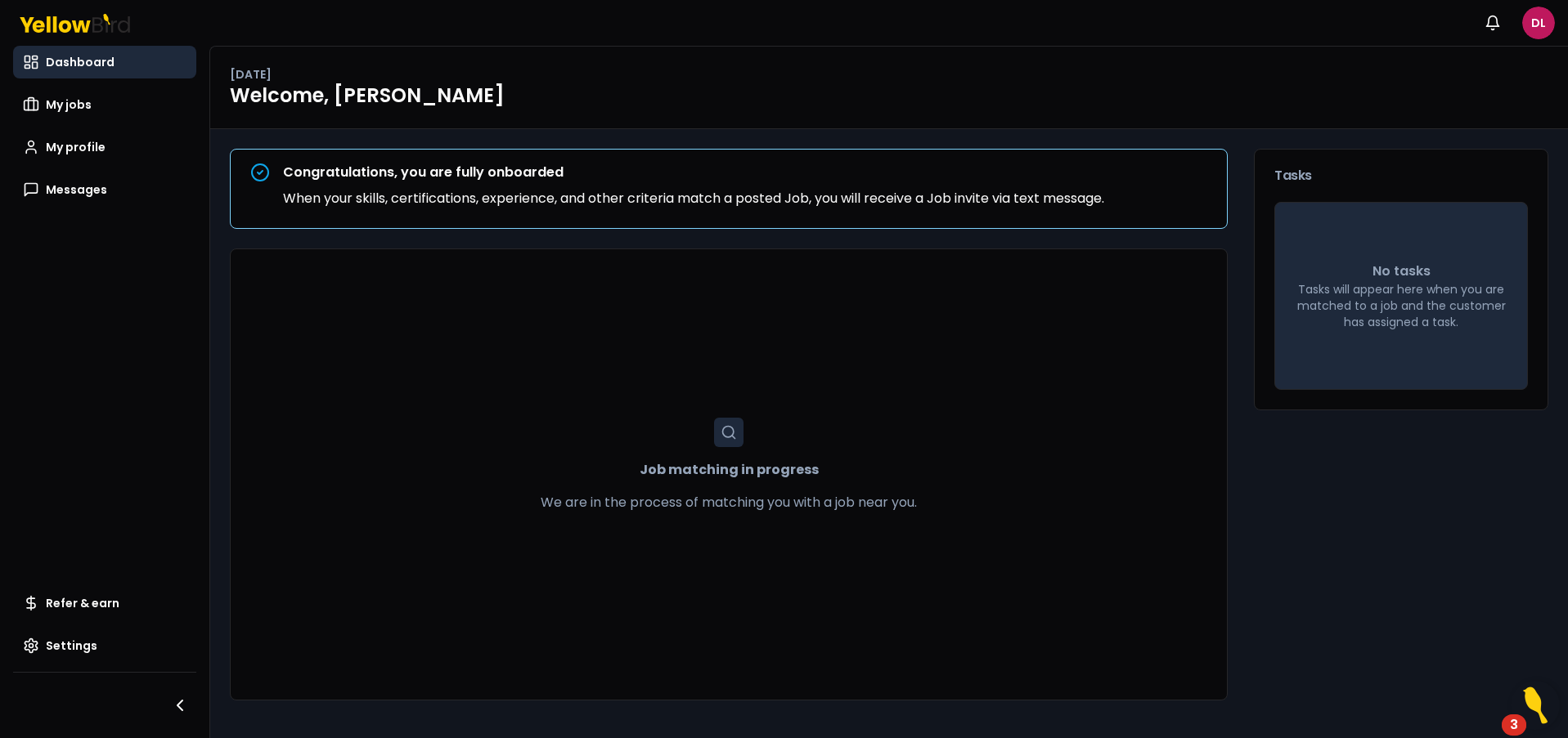
click at [1515, 725] on div "3" at bounding box center [1513, 735] width 8 height 21
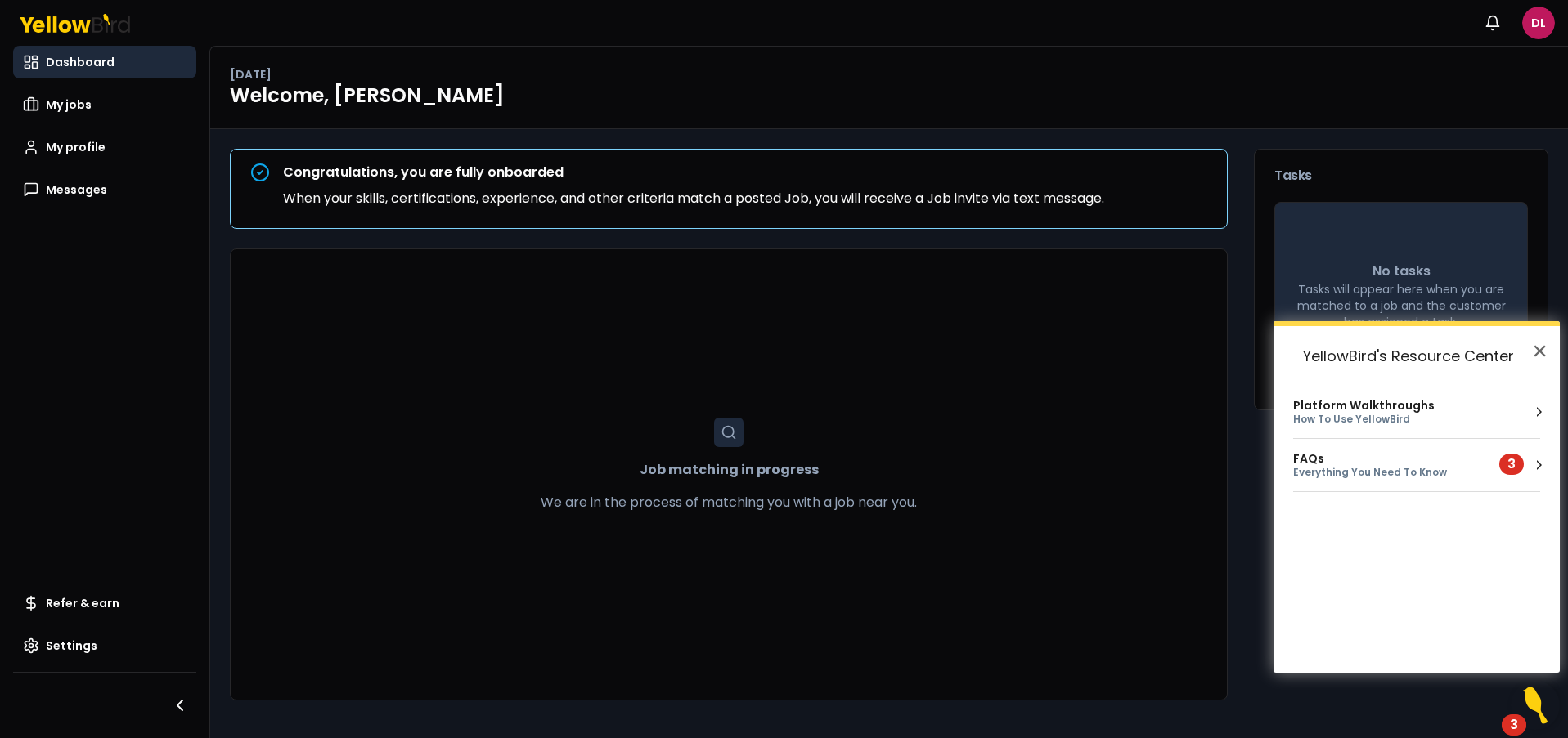
click at [1404, 477] on div "Everything You Need To Know" at bounding box center [1386, 472] width 186 height 14
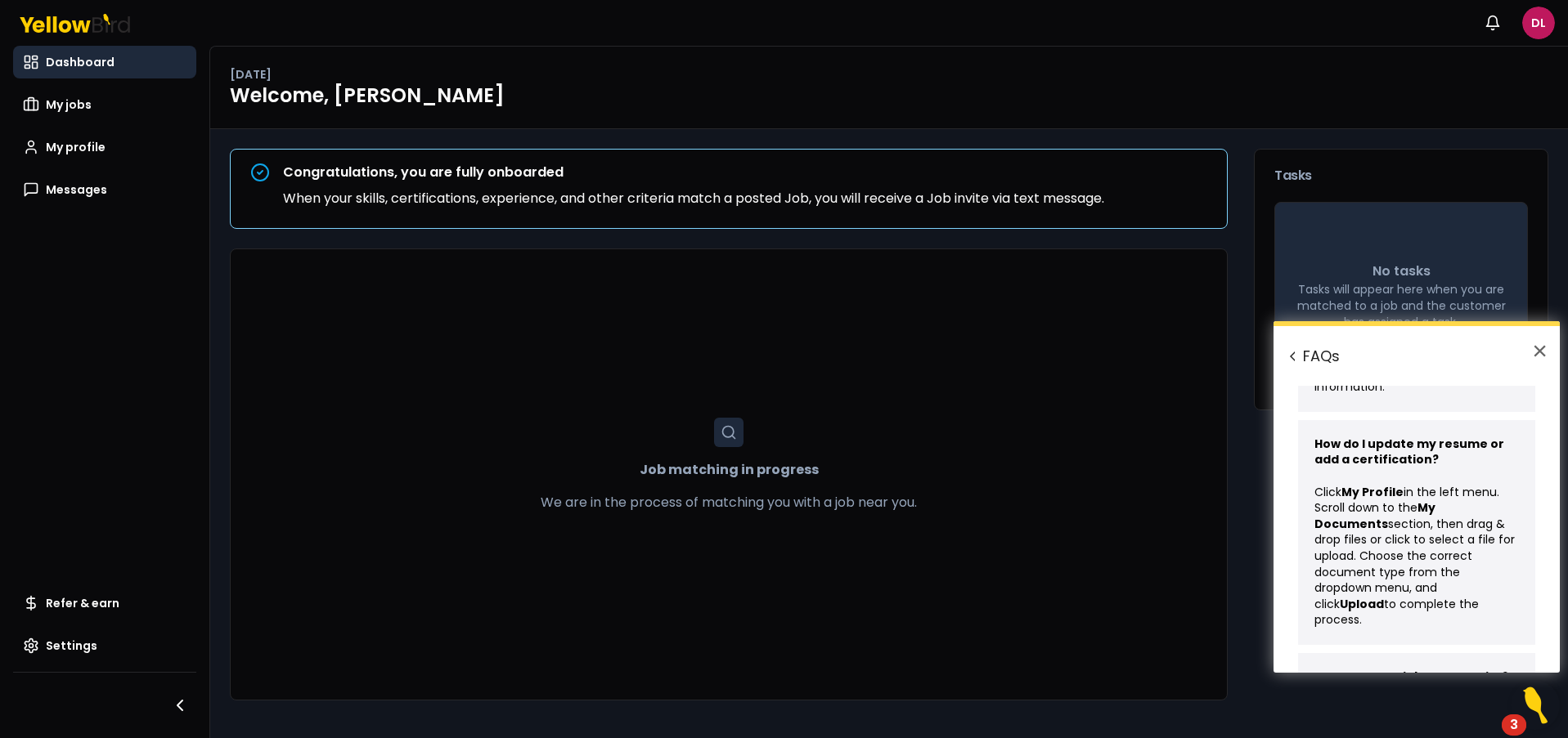
scroll to position [118, 0]
click at [80, 156] on link "My profile" at bounding box center [104, 147] width 183 height 33
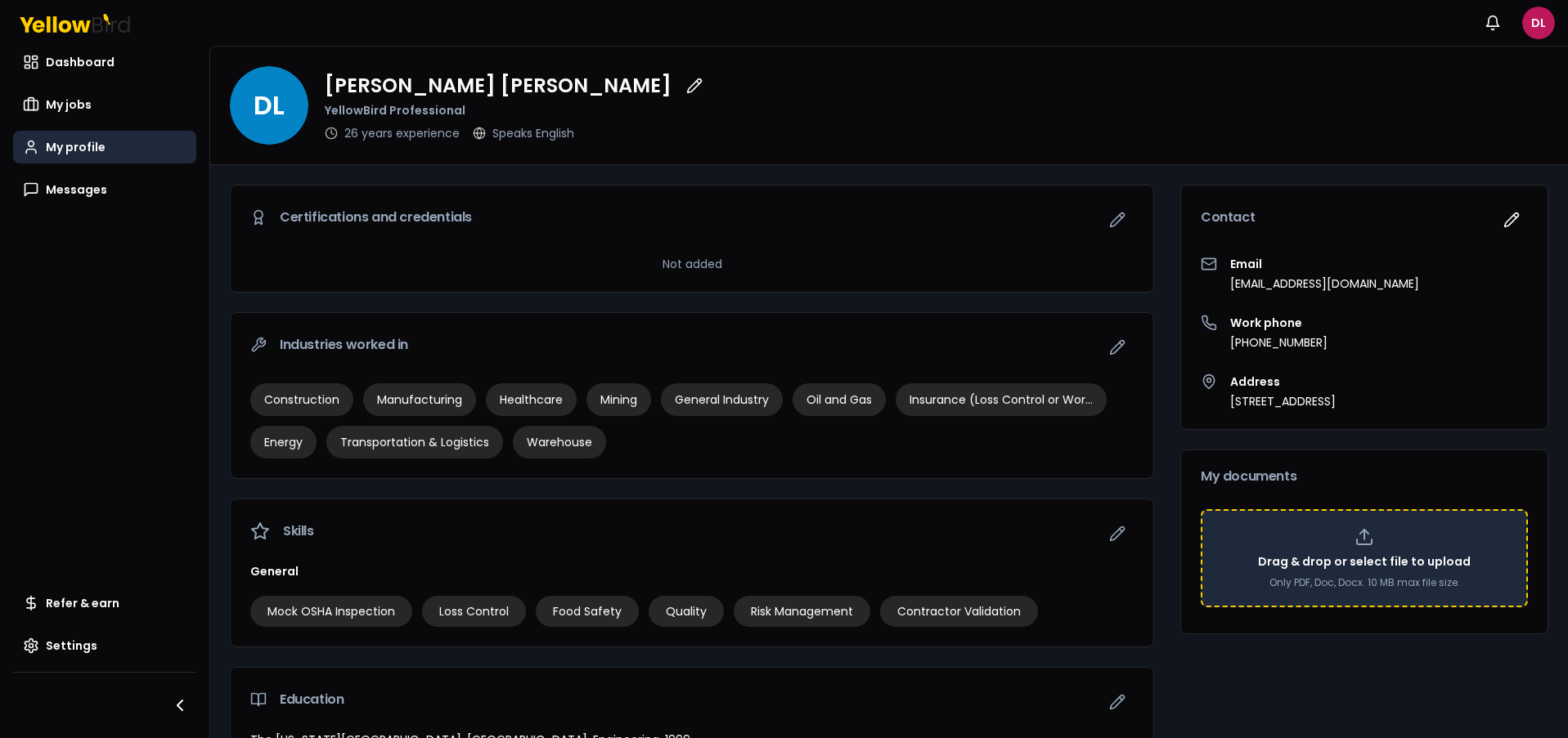
click at [1339, 547] on div "Drag & drop or select file to upload Only PDF, Doc, Docx. 10 MB max file size." at bounding box center [1364, 558] width 298 height 62
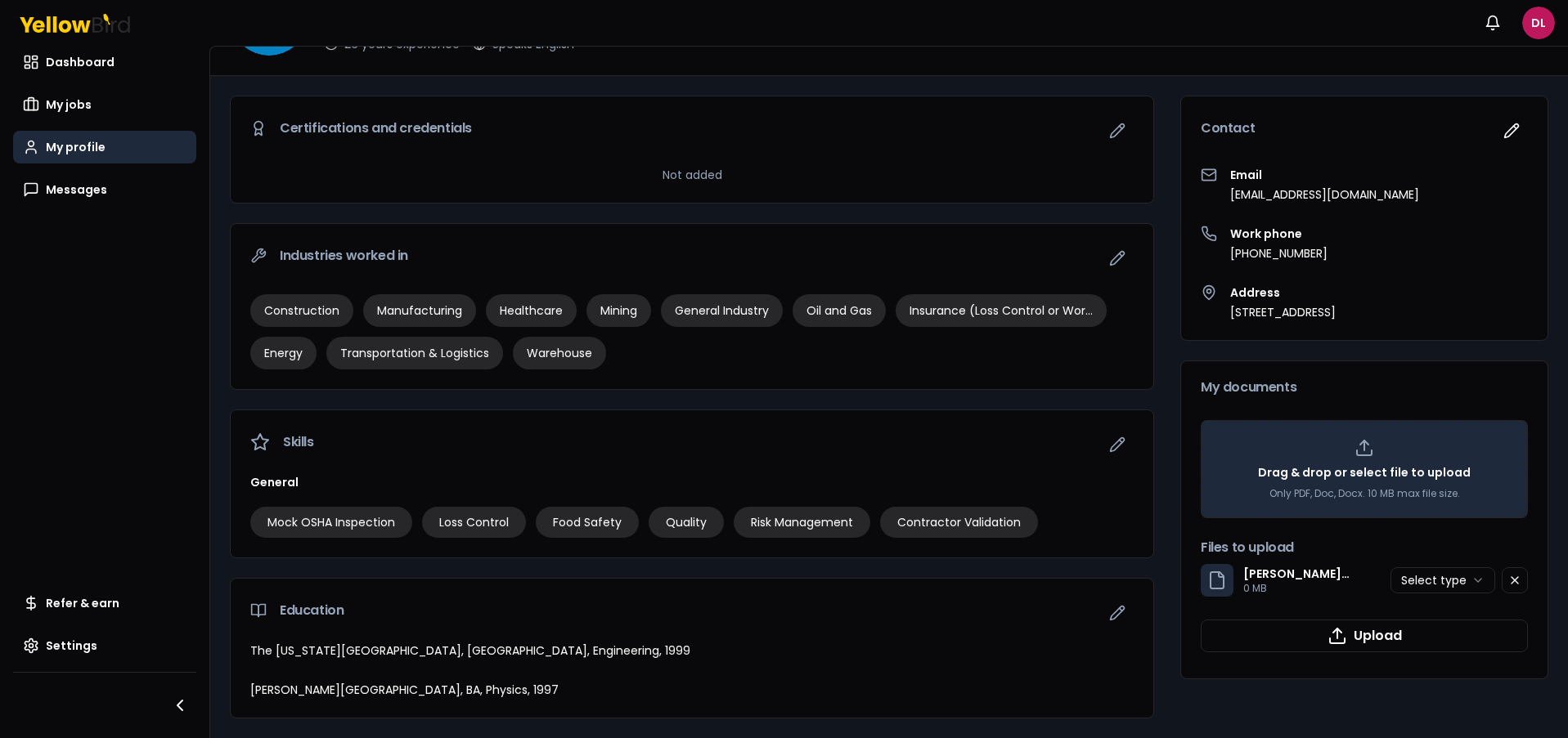
scroll to position [90, 0]
click at [1472, 580] on html "Notifications DL Dashboard My jobs My profile Messages Refer & earn Settings DL…" at bounding box center [784, 369] width 1568 height 738
click at [1375, 636] on button "Upload" at bounding box center [1364, 636] width 327 height 33
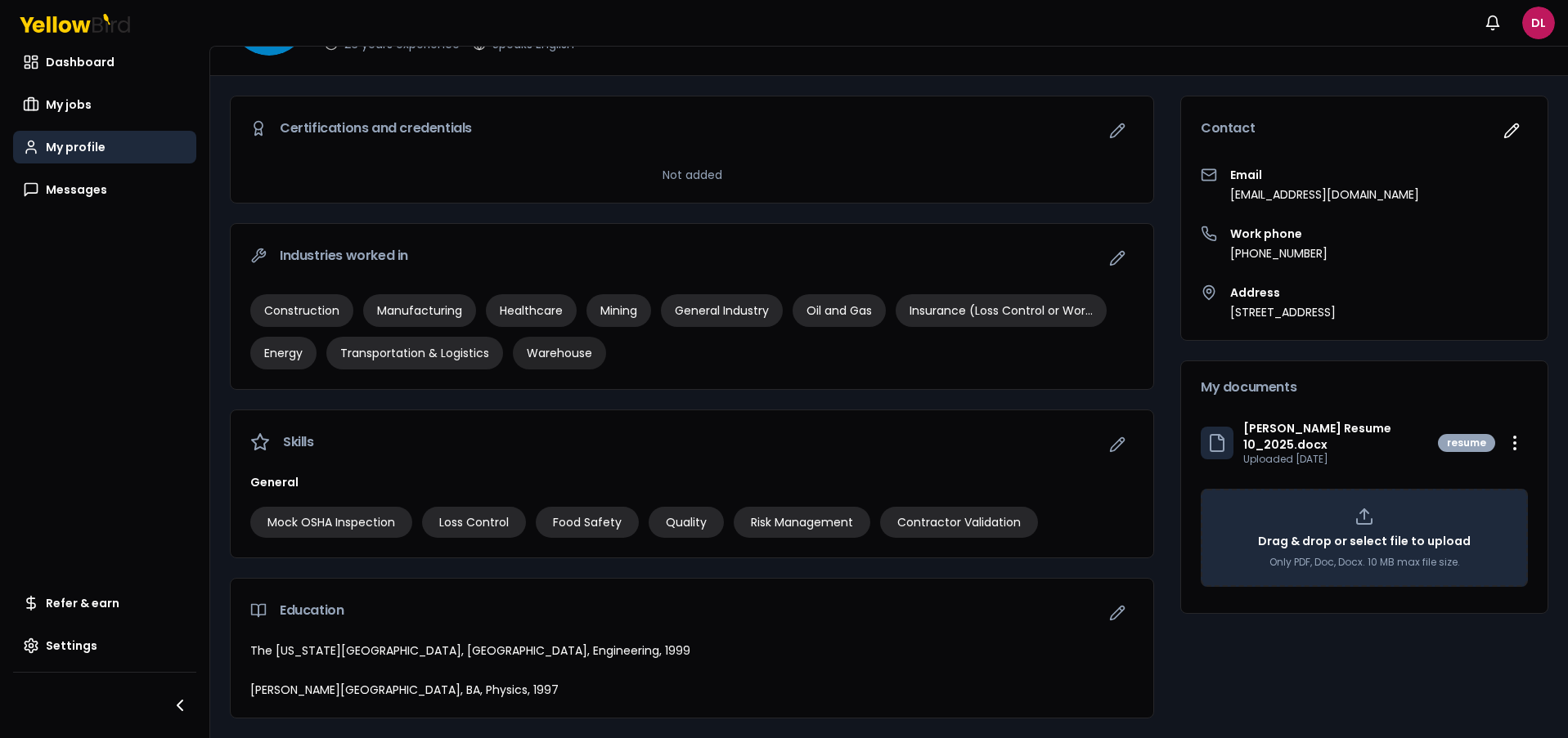
scroll to position [0, 0]
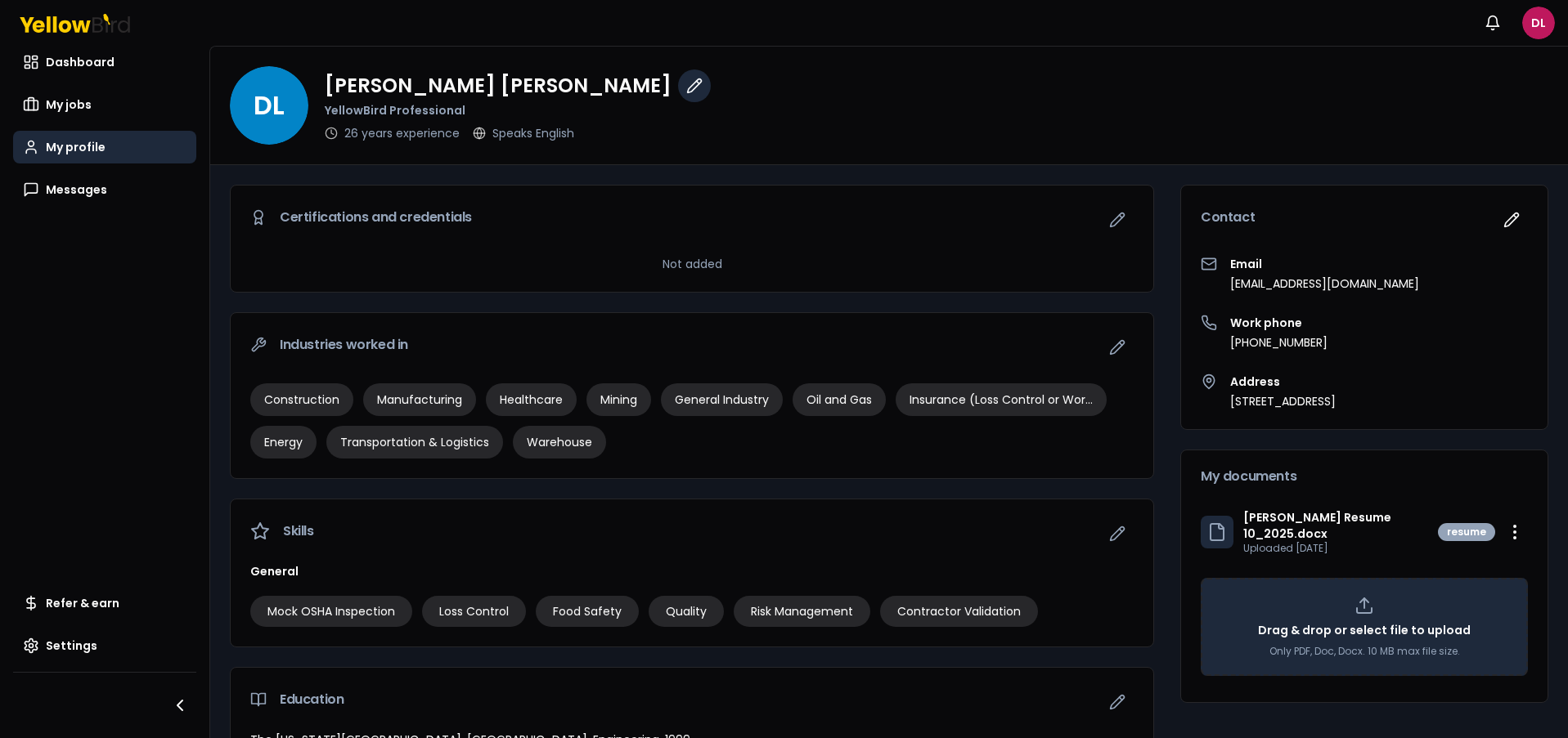
click at [686, 90] on icon "button" at bounding box center [694, 86] width 16 height 16
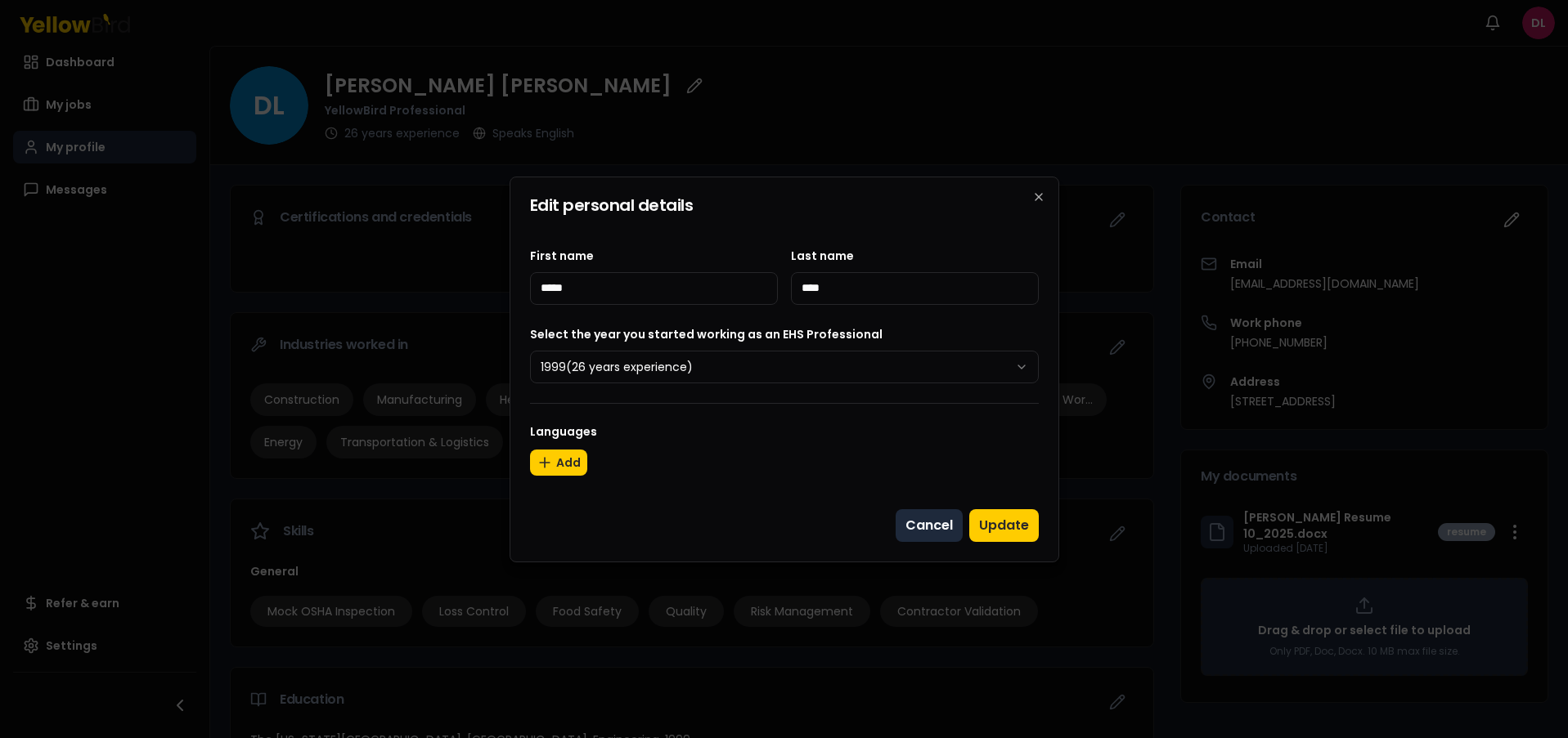
click at [918, 525] on button "Cancel" at bounding box center [928, 526] width 67 height 33
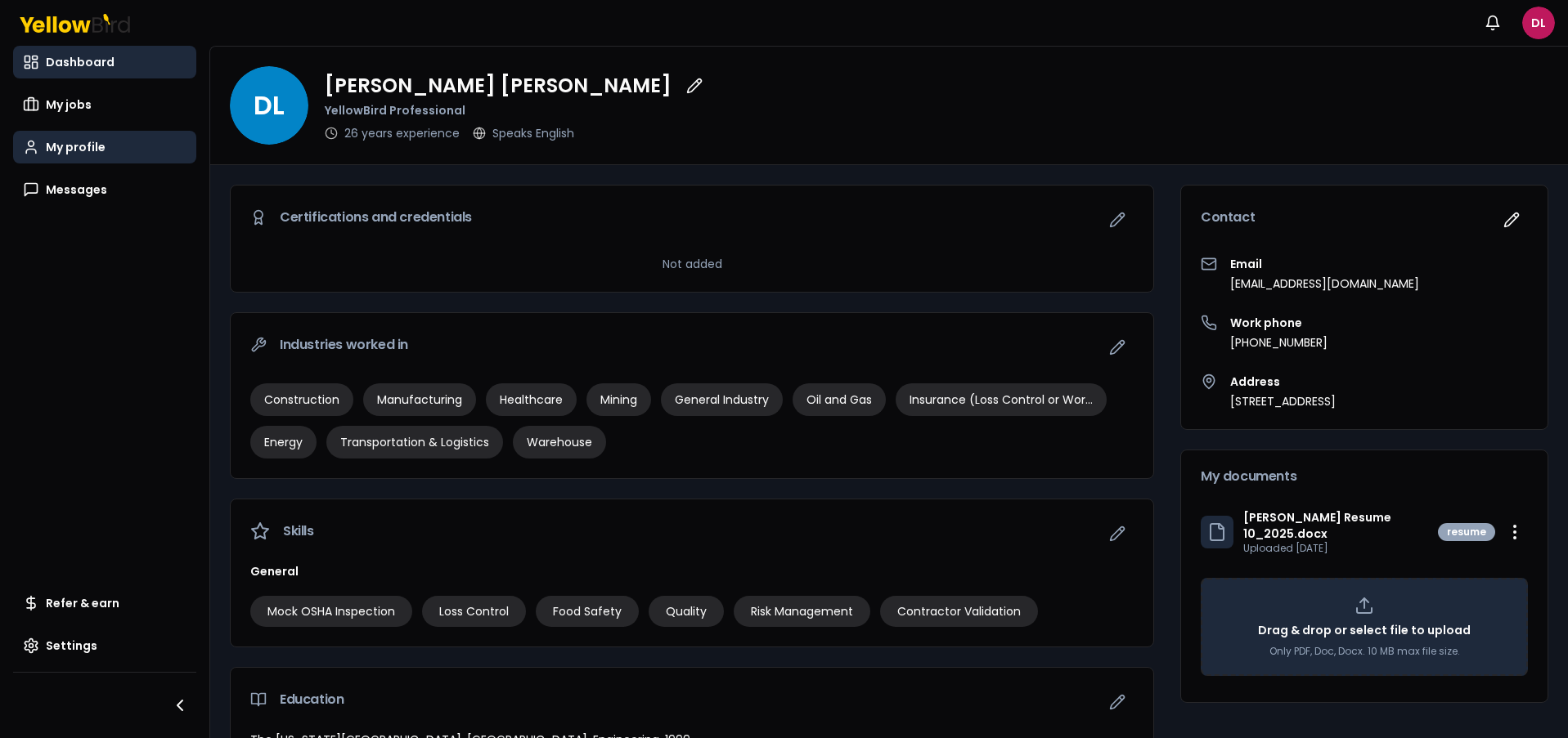
click at [58, 58] on span "Dashboard" at bounding box center [79, 62] width 69 height 16
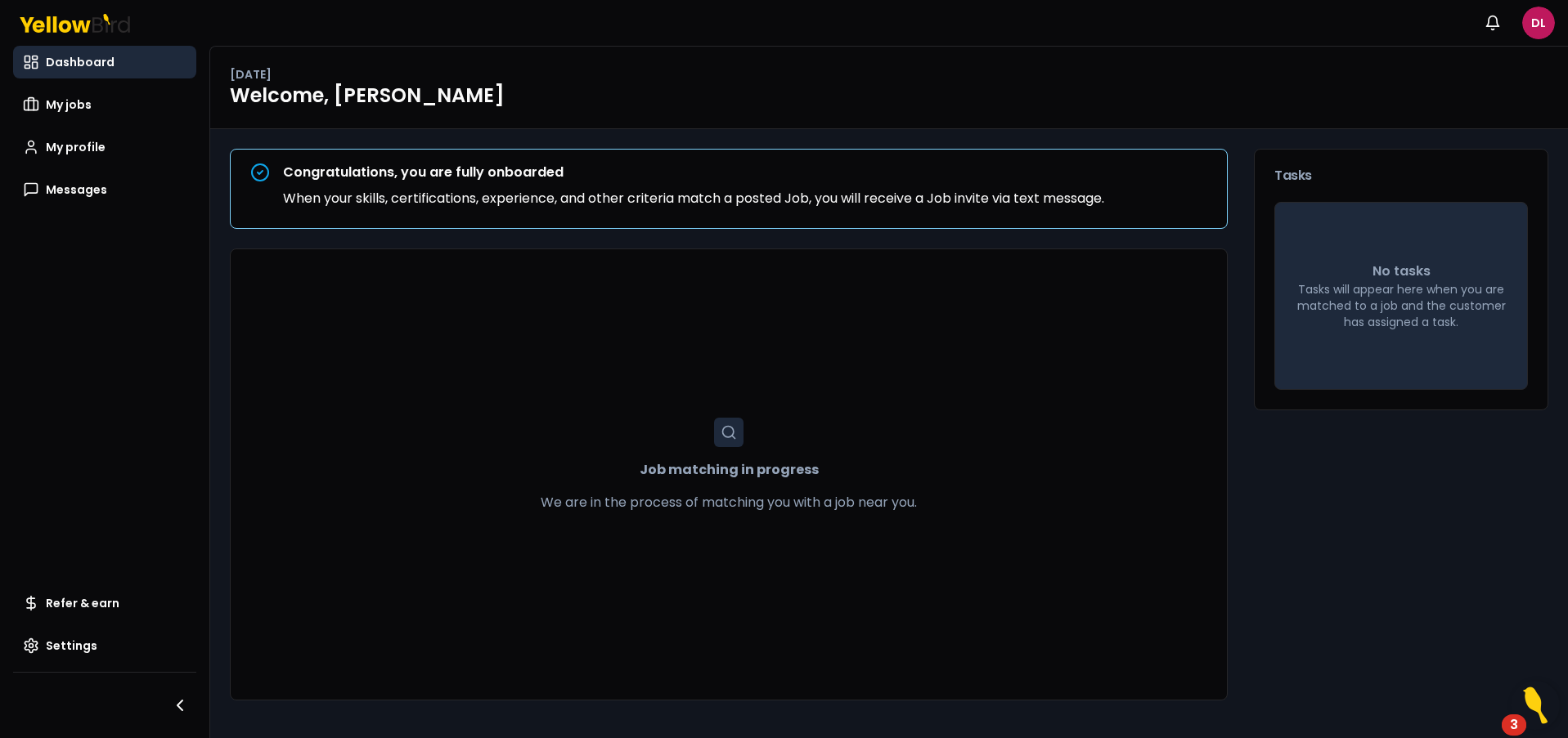
click at [1520, 728] on div "3" at bounding box center [1513, 724] width 25 height 21
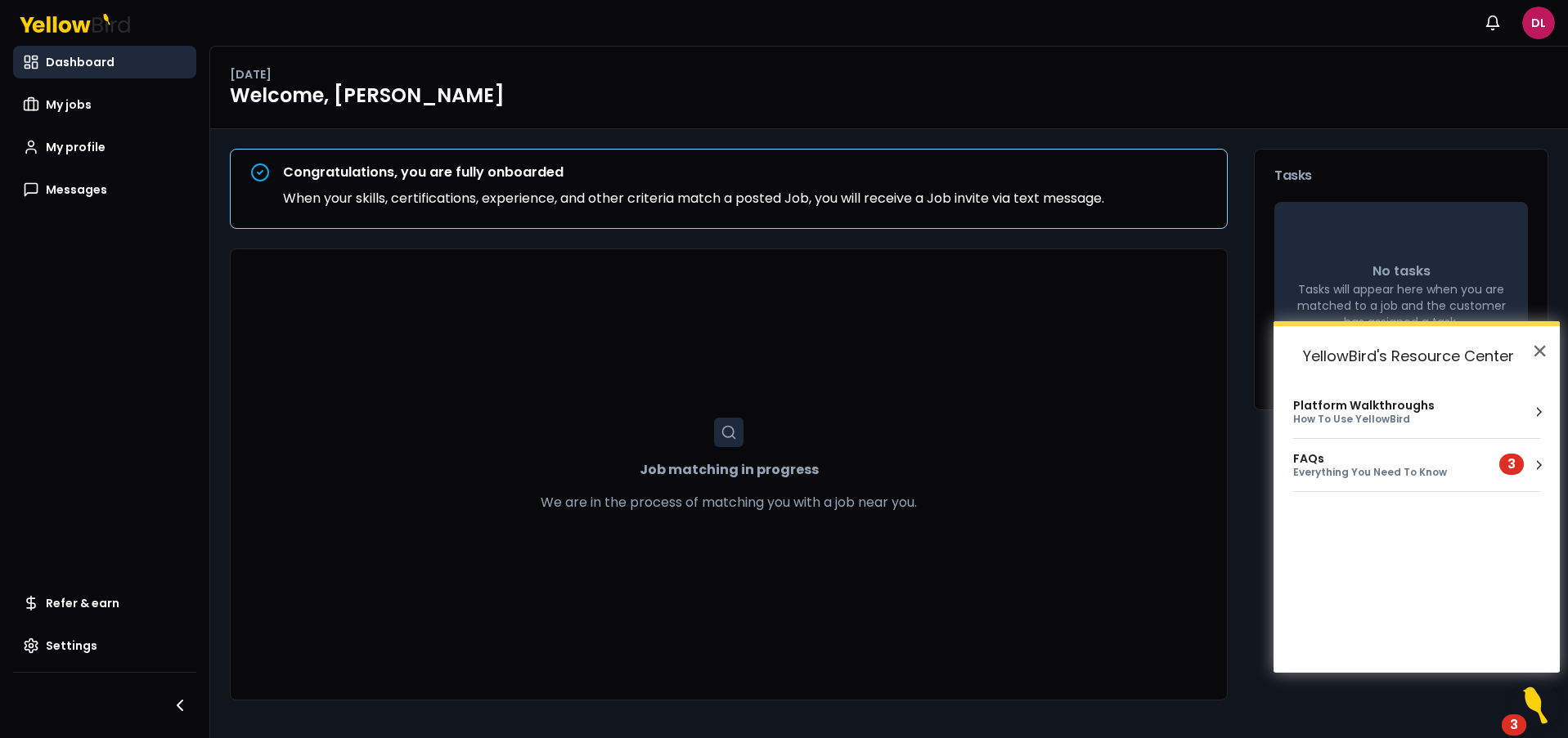
click at [1509, 474] on div "3" at bounding box center [1511, 464] width 25 height 21
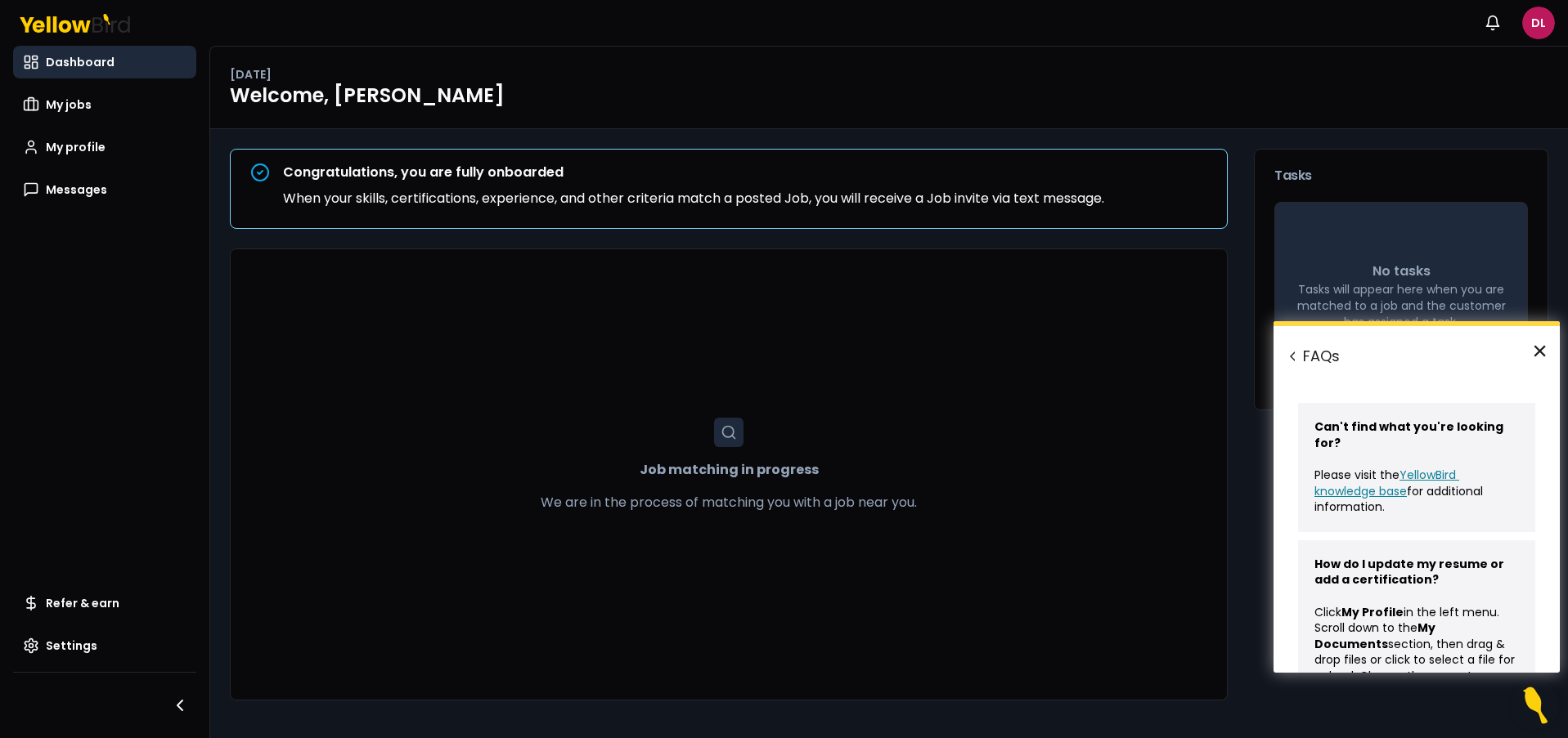
click at [1540, 353] on button "×" at bounding box center [1539, 351] width 16 height 26
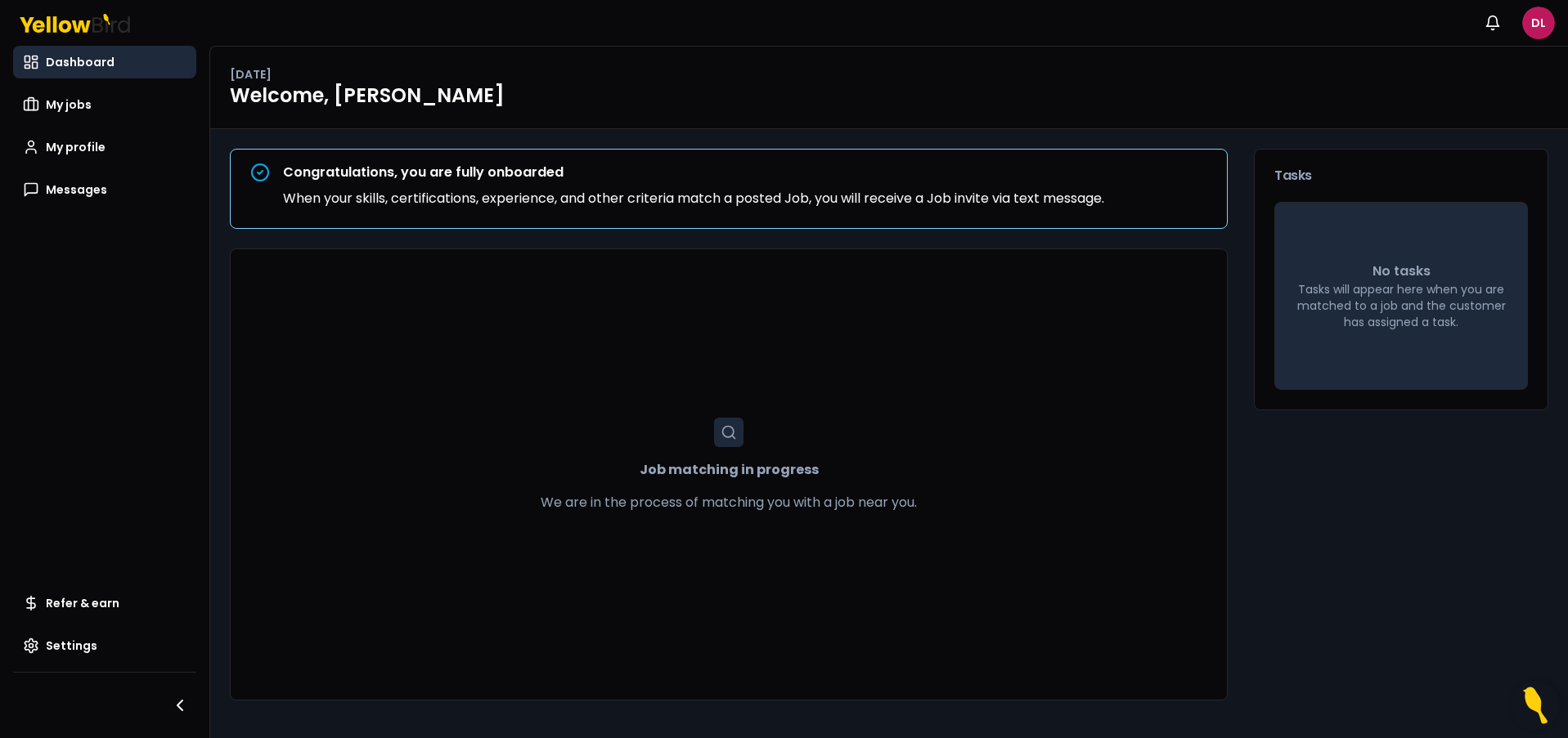
click at [1543, 701] on img "Open Resource Center" at bounding box center [1535, 706] width 49 height 49
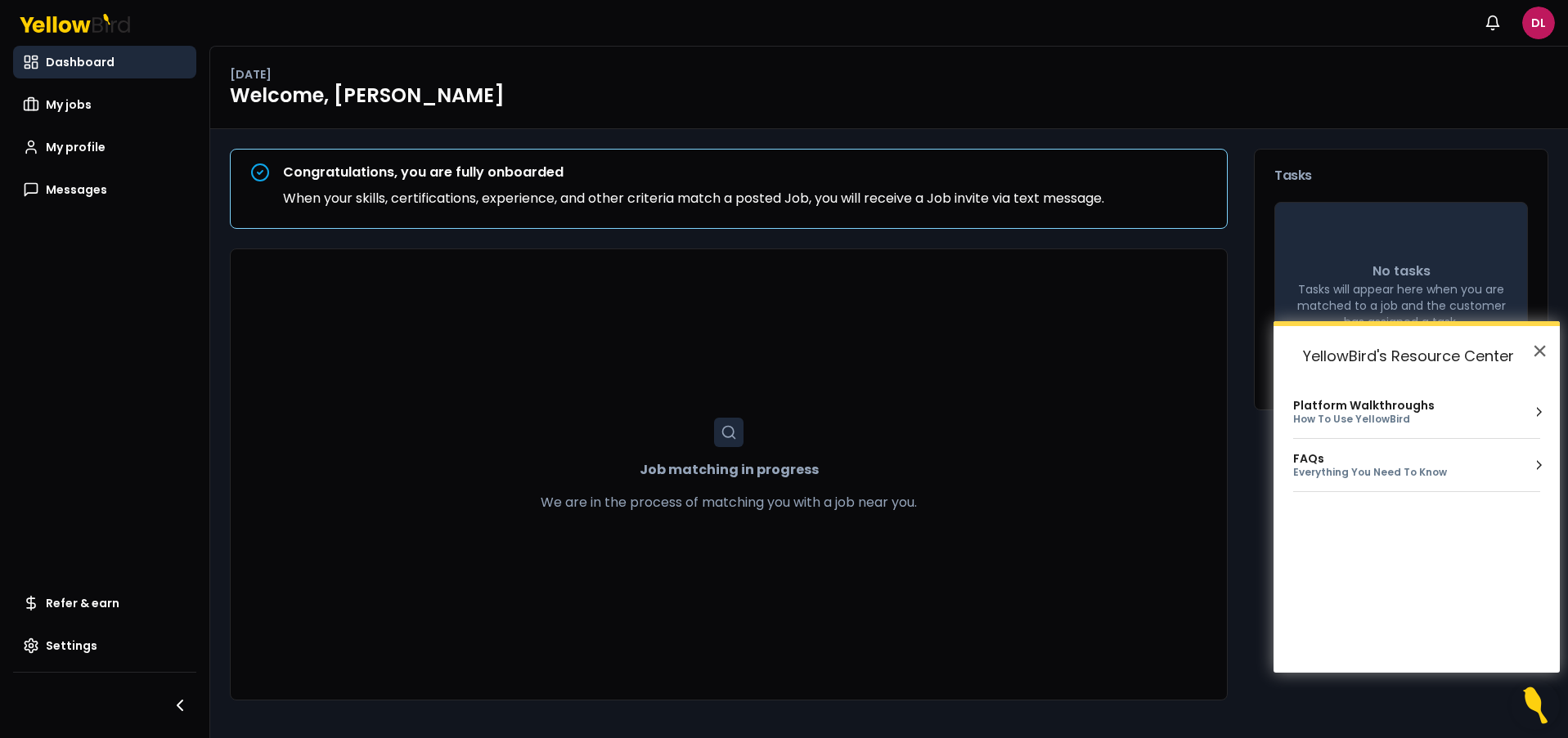
click at [1357, 417] on div "How To Use YellowBird" at bounding box center [1363, 419] width 142 height 14
click at [1539, 354] on button "×" at bounding box center [1539, 351] width 16 height 26
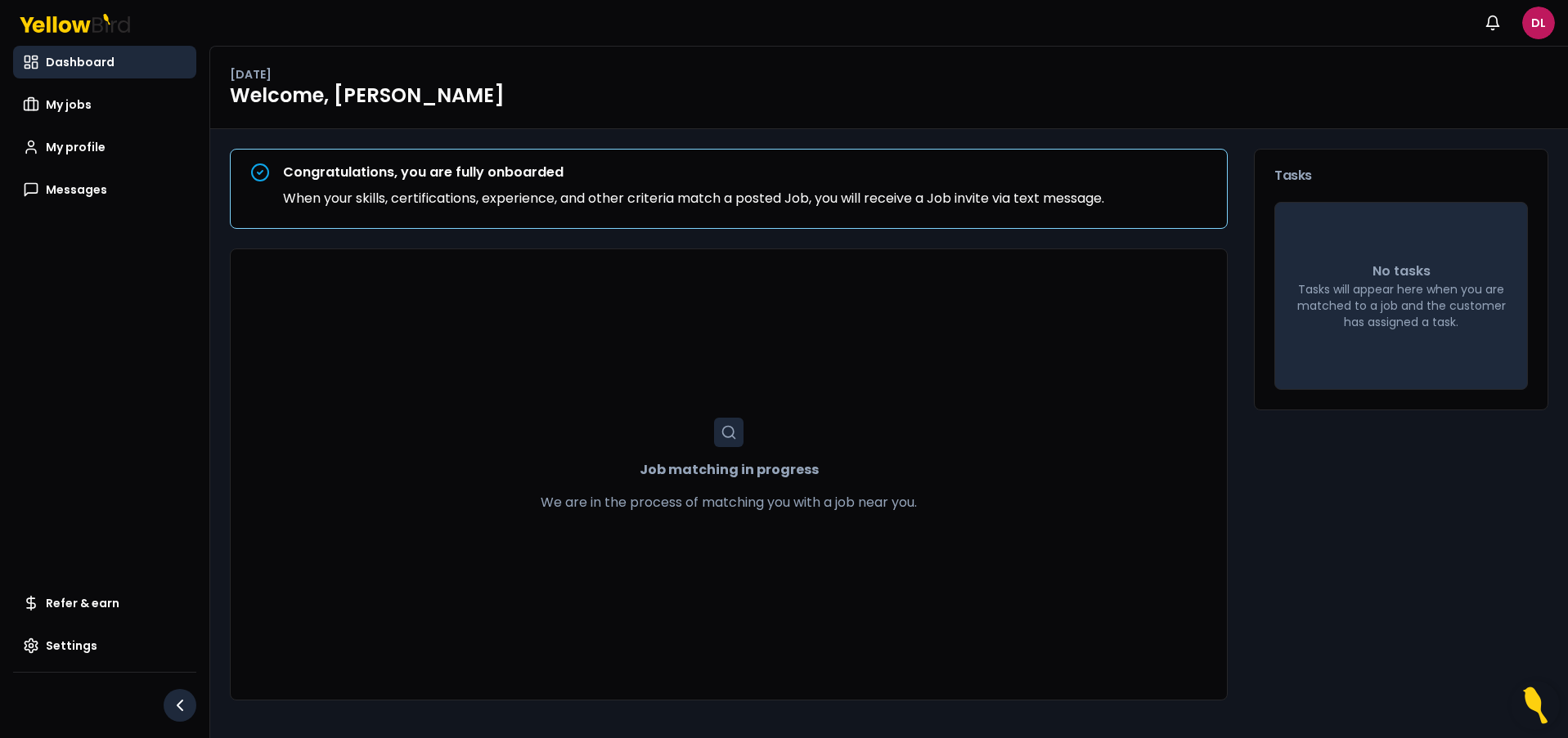
click at [185, 712] on icon "button" at bounding box center [179, 705] width 19 height 19
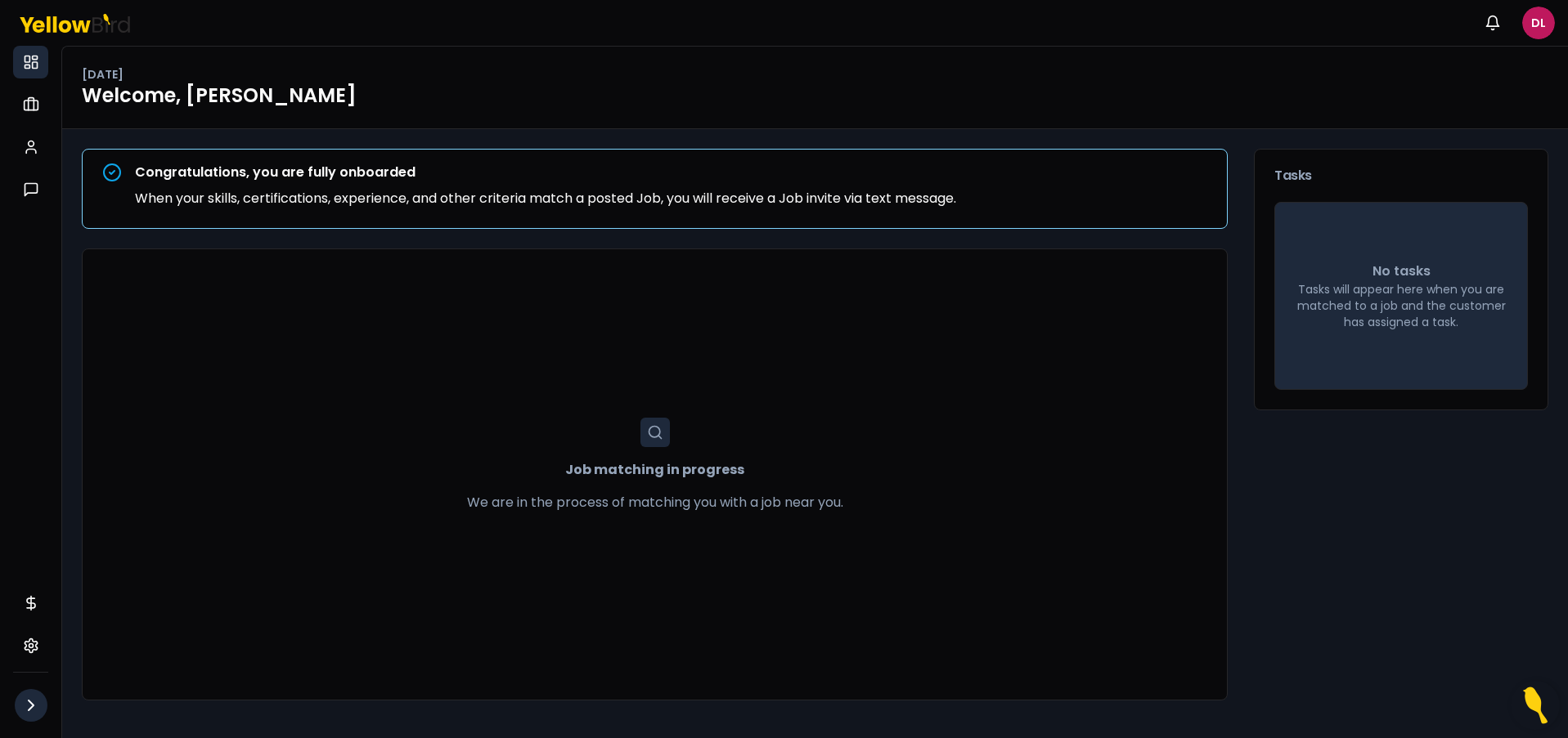
click at [37, 702] on icon "button" at bounding box center [30, 705] width 19 height 19
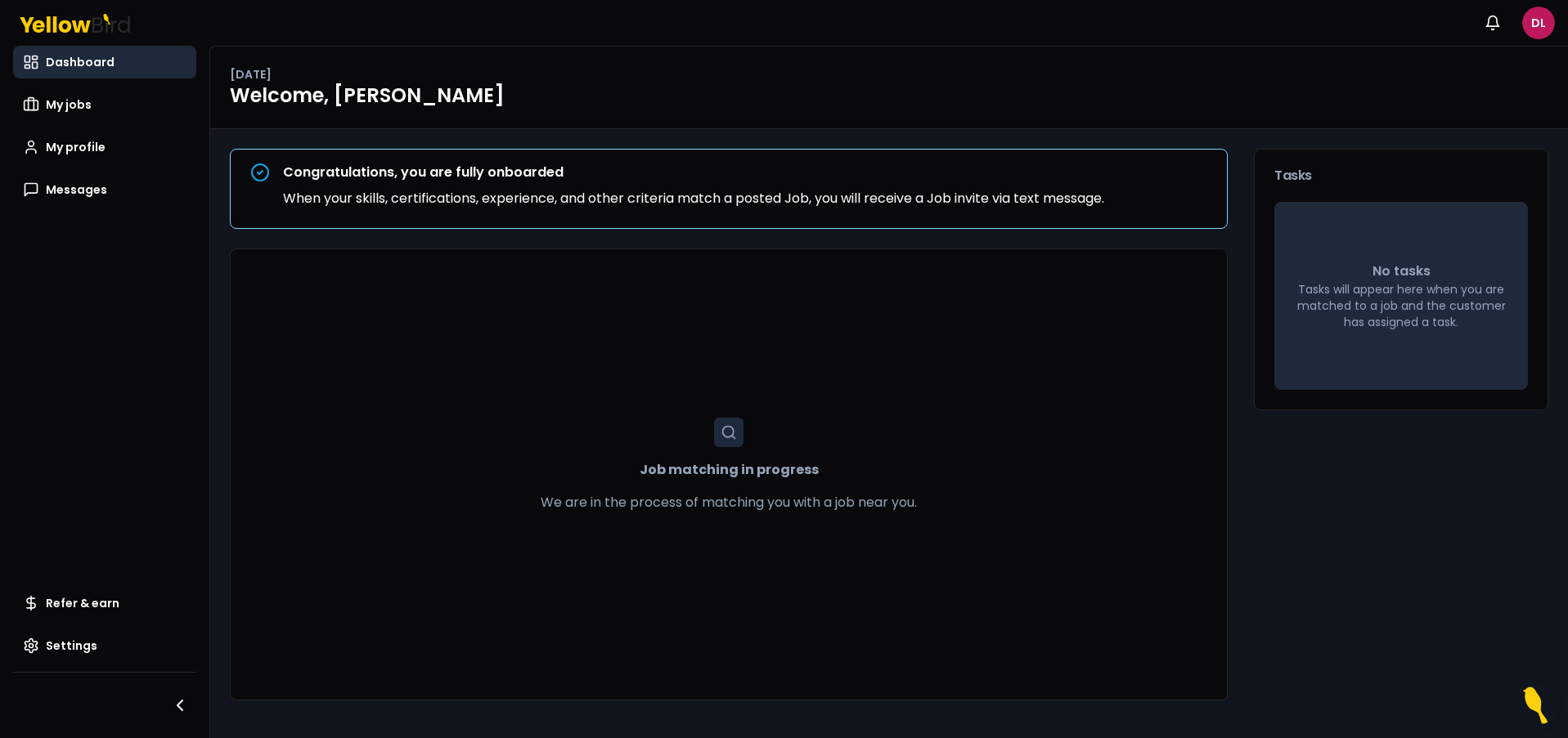
click at [255, 174] on icon at bounding box center [260, 172] width 19 height 19
click at [1530, 25] on html "Notifications DL Dashboard My jobs My profile Messages Refer & earn Settings [D…" at bounding box center [784, 369] width 1568 height 738
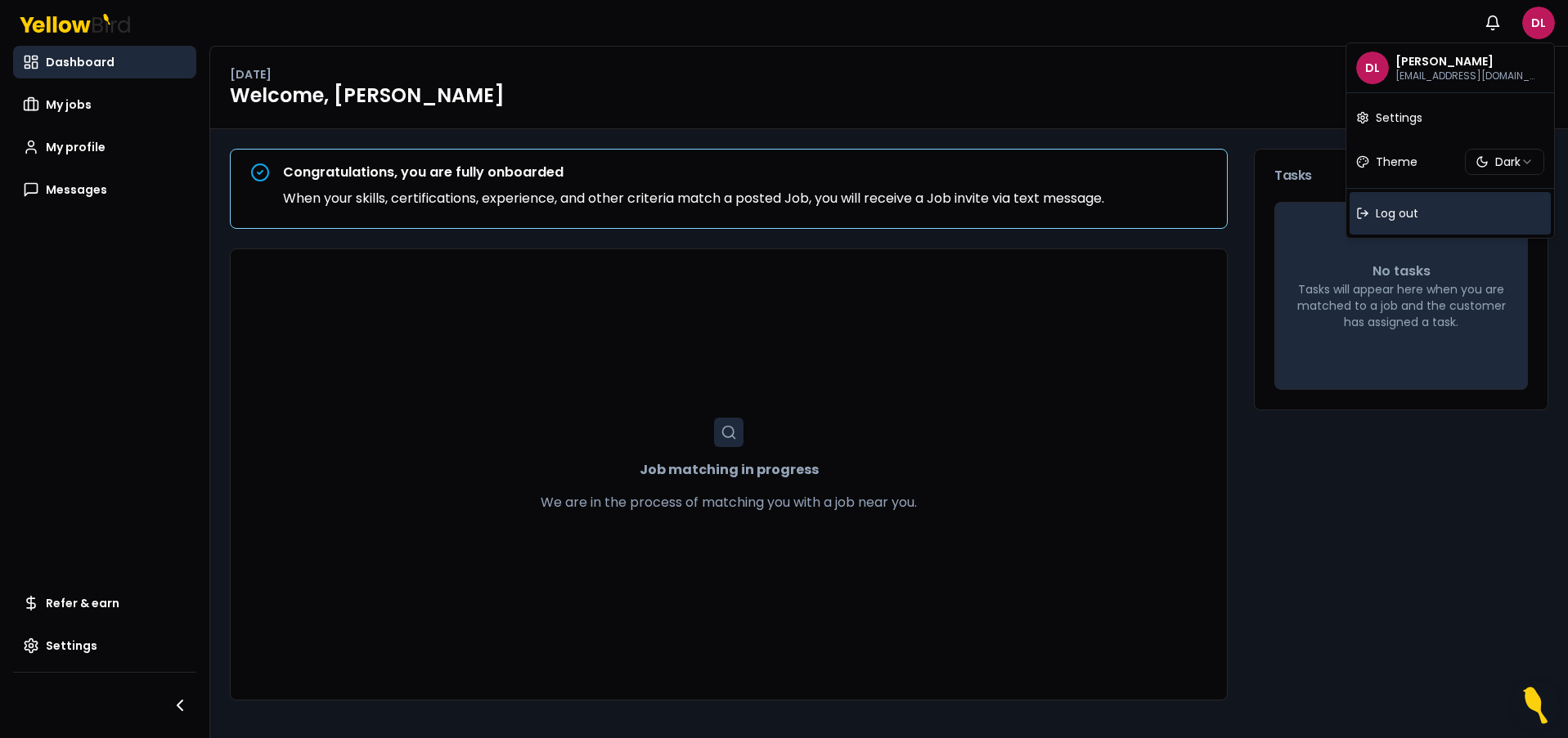
click at [1384, 221] on span "Log out" at bounding box center [1396, 214] width 43 height 16
